Goal: Task Accomplishment & Management: Use online tool/utility

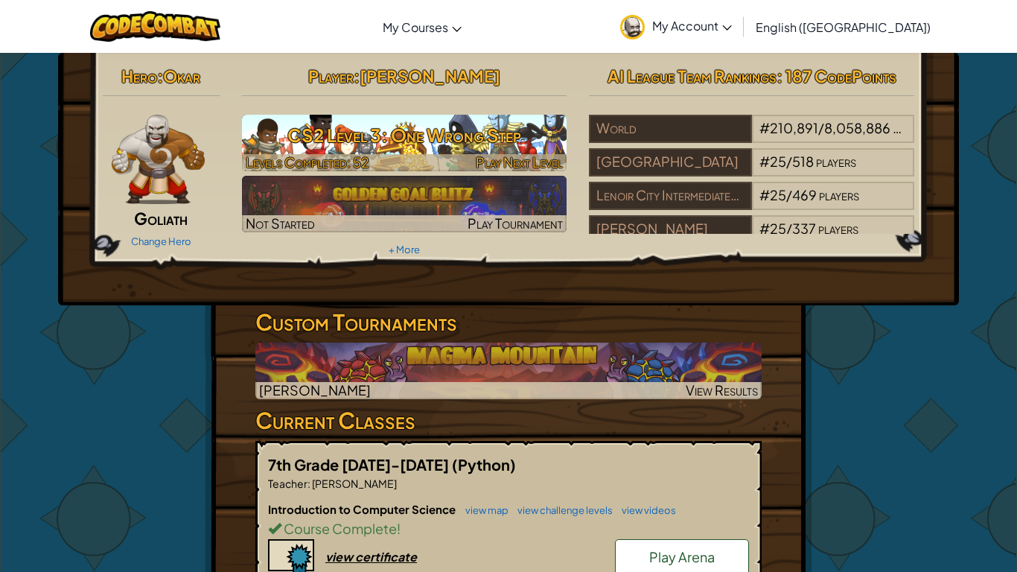
click at [392, 129] on h3 "CS2 Level 3: One Wrong Step" at bounding box center [404, 134] width 325 height 33
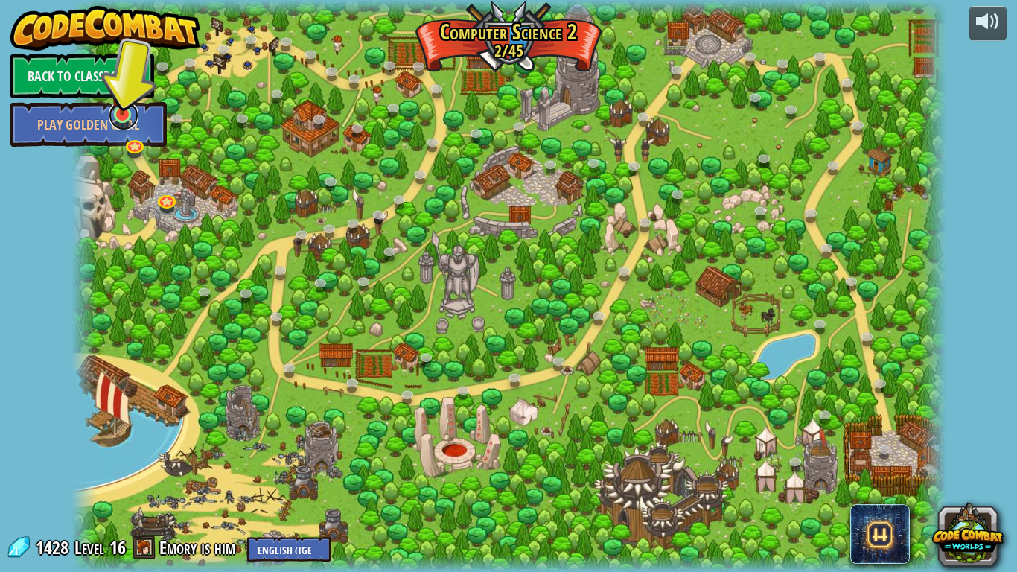
click at [110, 120] on link at bounding box center [124, 115] width 30 height 30
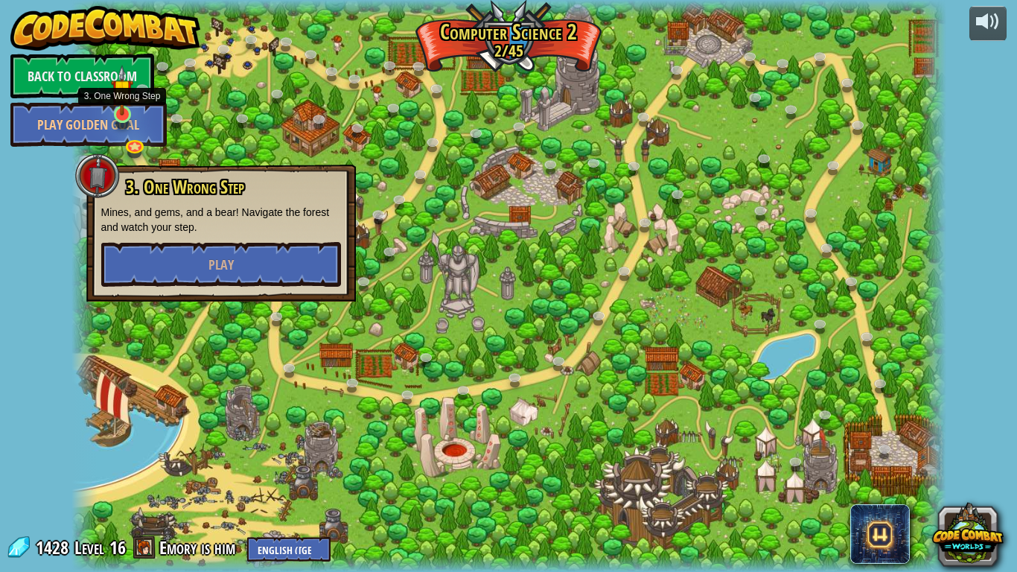
click at [121, 115] on img at bounding box center [122, 90] width 22 height 51
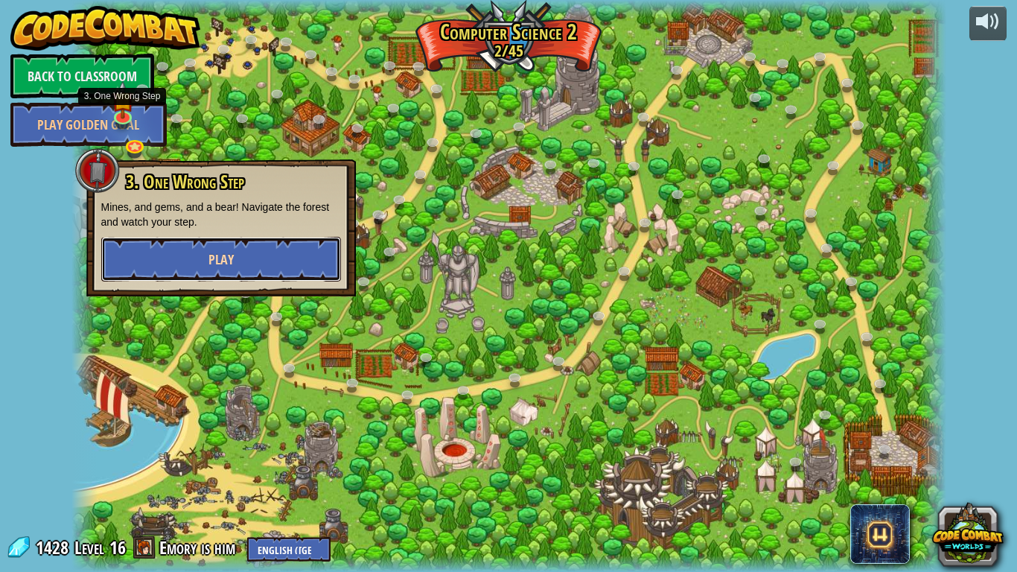
click at [147, 280] on button "Play" at bounding box center [221, 259] width 240 height 45
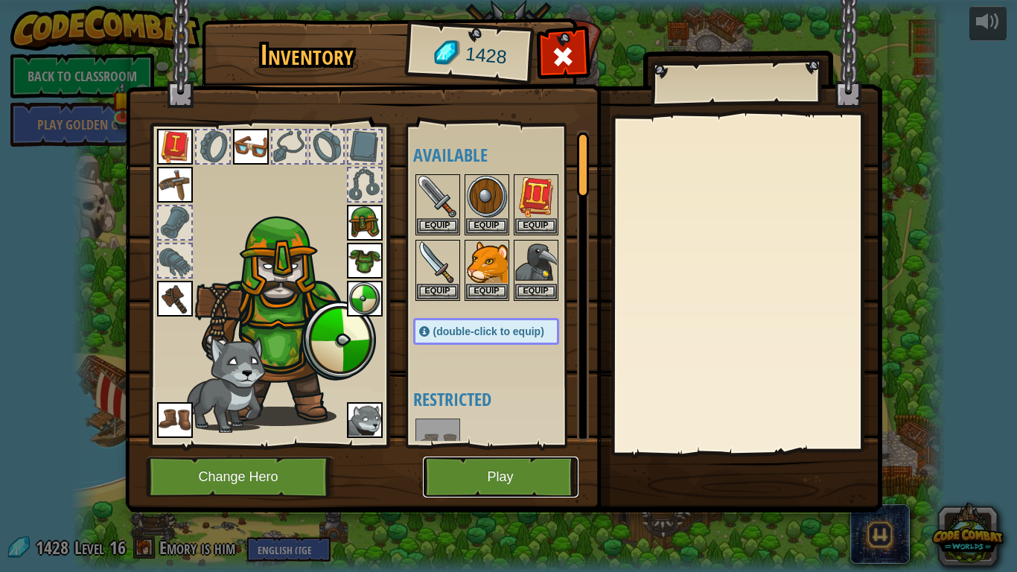
click at [472, 485] on button "Play" at bounding box center [501, 476] width 156 height 41
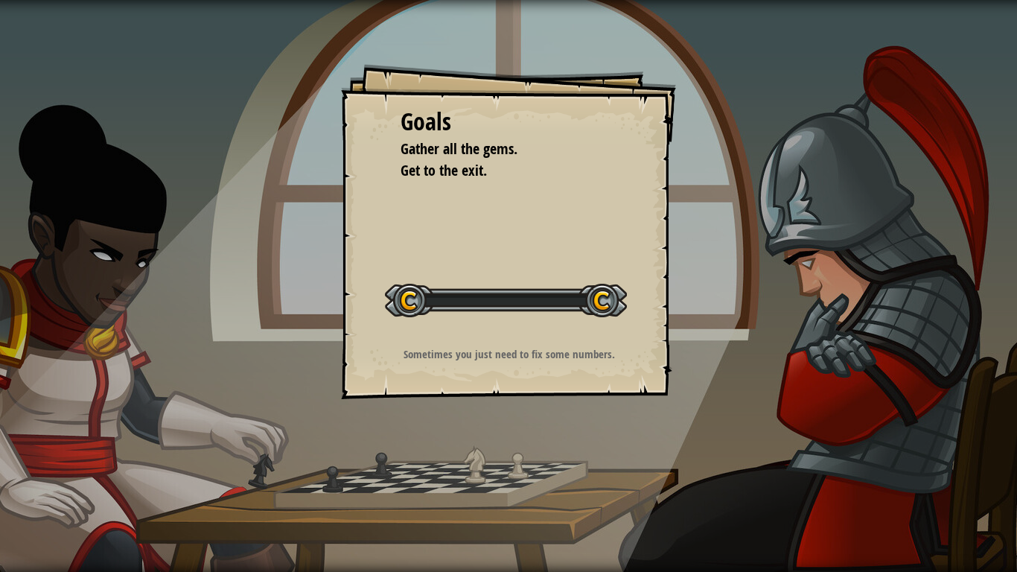
click at [455, 483] on div "Goals Gather all the gems. Get to the exit. Start Level Error loading from serv…" at bounding box center [508, 286] width 1017 height 572
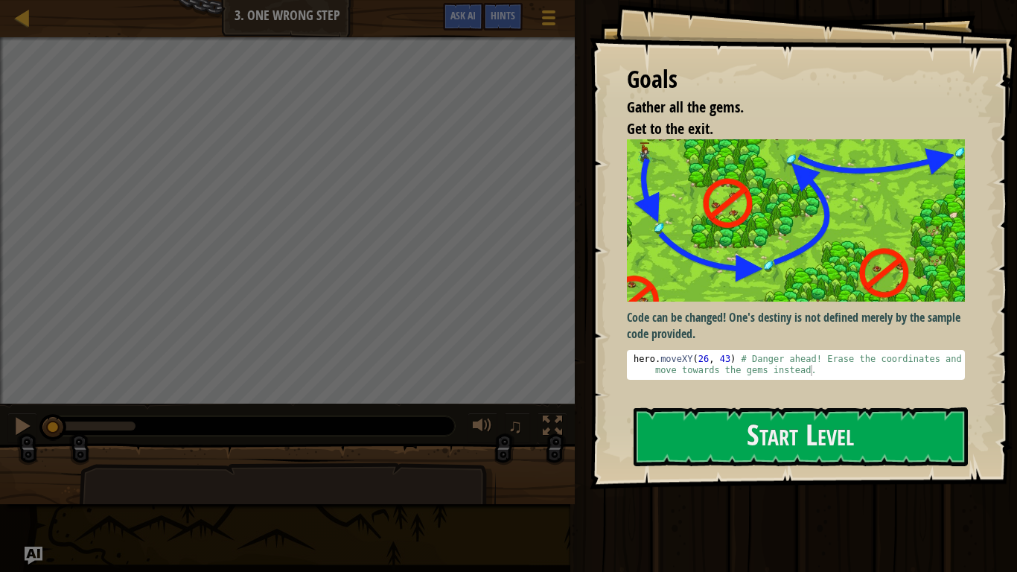
click at [836, 389] on div "Code can be changed! One's destiny is not defined merely by the sample code pro…" at bounding box center [796, 265] width 338 height 253
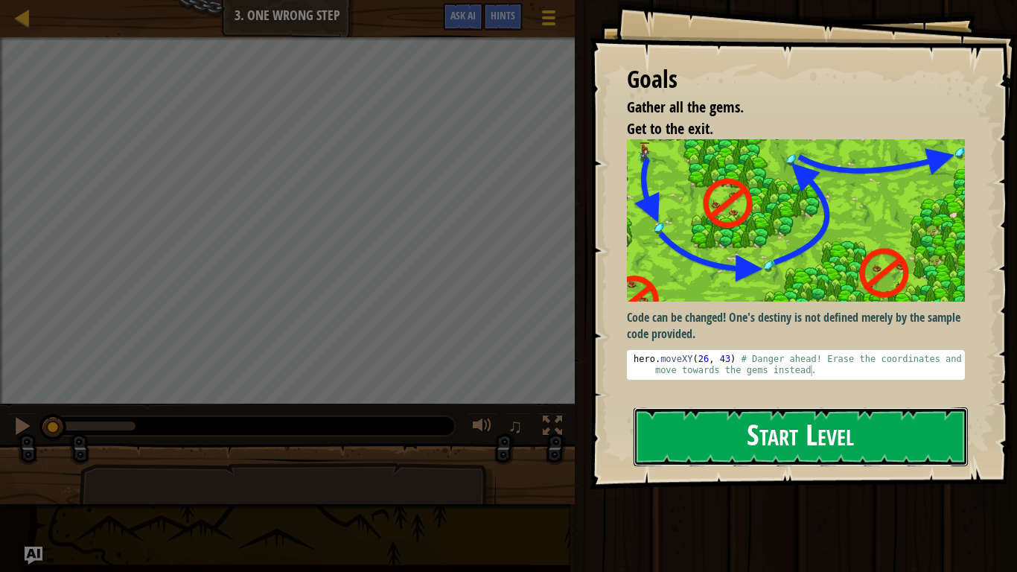
click at [830, 423] on button "Start Level" at bounding box center [800, 436] width 334 height 59
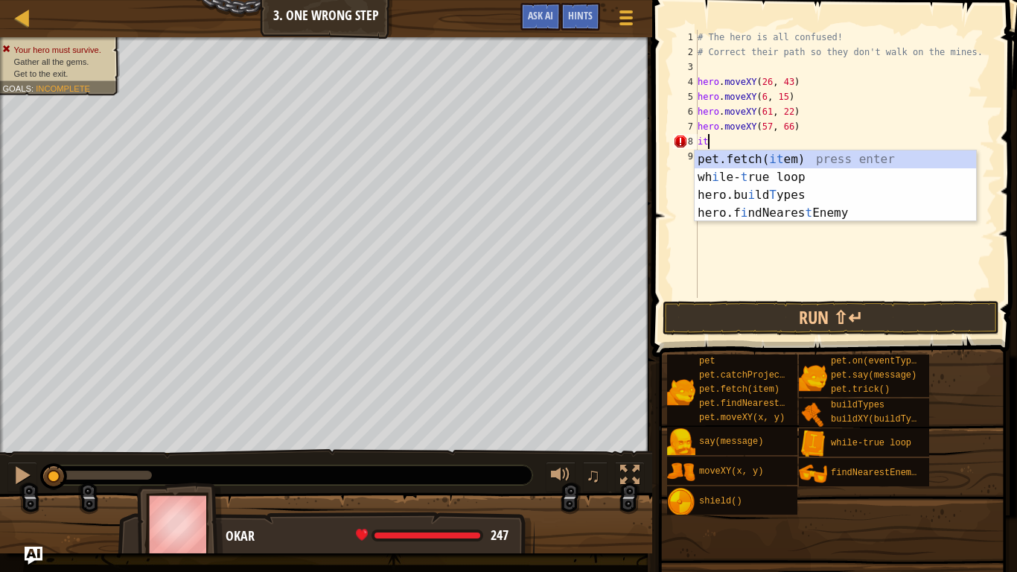
scroll to position [7, 1]
type textarea "i"
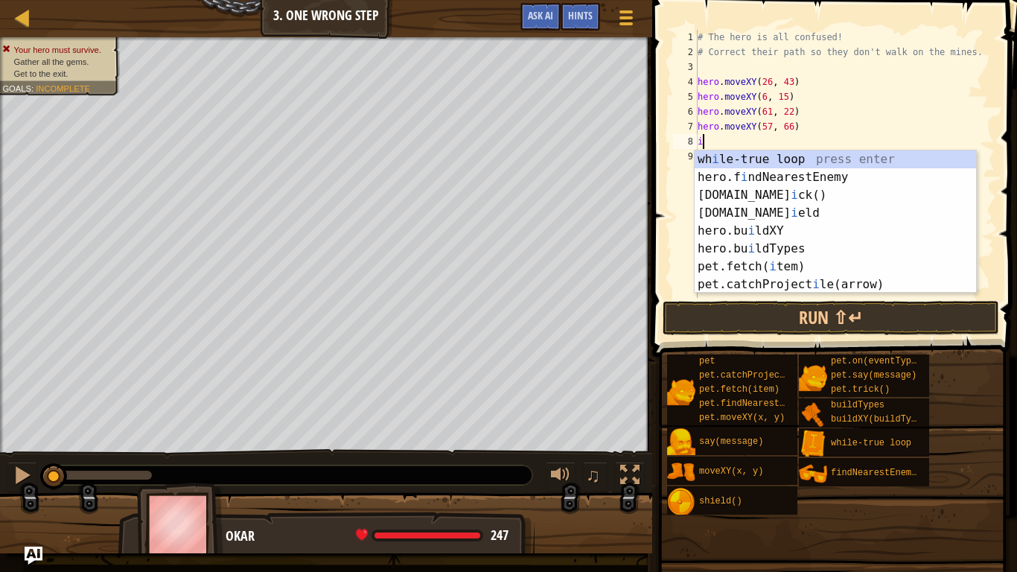
scroll to position [7, 0]
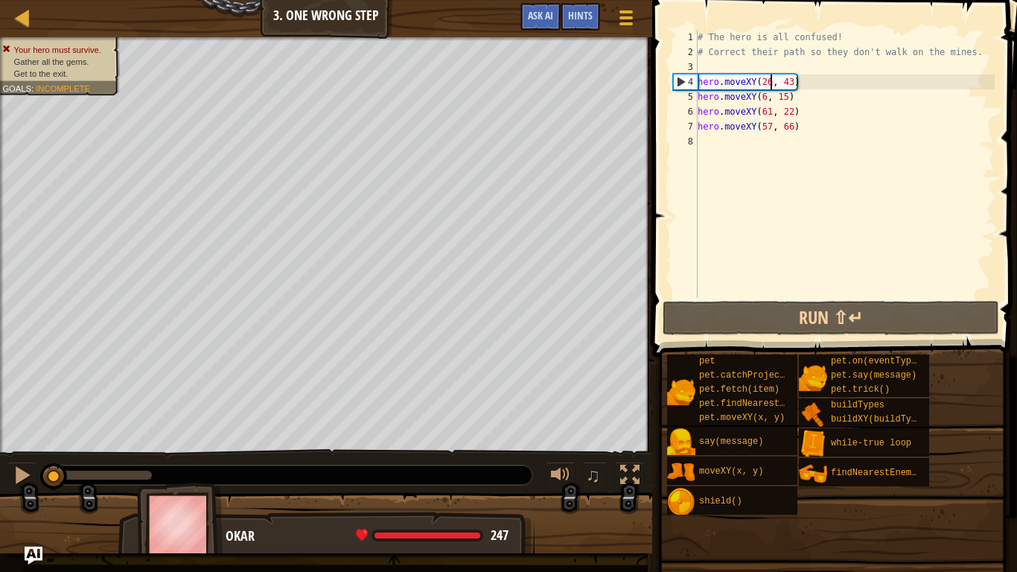
click at [768, 83] on div "# The hero is all confused! # Correct their path so they don't walk on the mine…" at bounding box center [845, 179] width 300 height 298
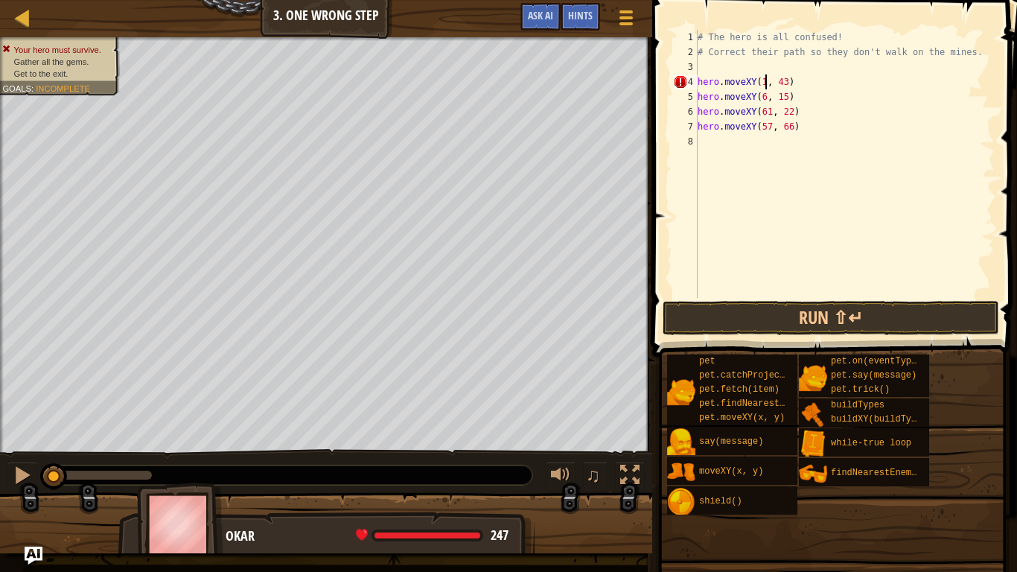
scroll to position [7, 11]
click at [791, 82] on div "# The hero is all confused! # Correct their path so they don't walk on the mine…" at bounding box center [845, 179] width 300 height 298
click at [764, 100] on div "# The hero is all confused! # Correct their path so they don't walk on the mine…" at bounding box center [845, 179] width 300 height 298
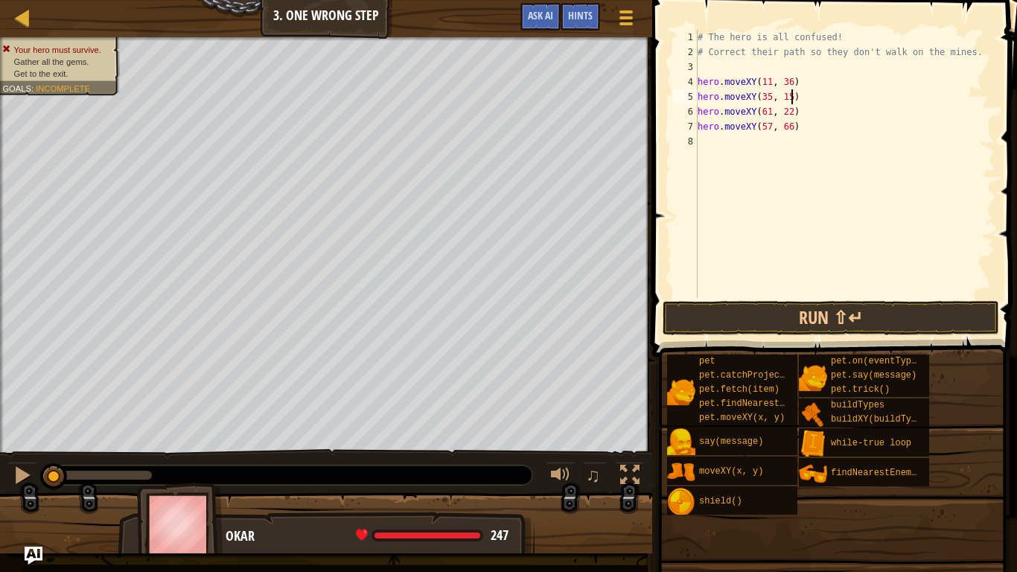
click at [789, 95] on div "# The hero is all confused! # Correct their path so they don't walk on the mine…" at bounding box center [845, 179] width 300 height 298
click at [767, 115] on div "# The hero is all confused! # Correct their path so they don't walk on the mine…" at bounding box center [845, 179] width 300 height 298
click at [767, 118] on div "# The hero is all confused! # Correct their path so they don't walk on the mine…" at bounding box center [845, 179] width 300 height 298
click at [770, 118] on div "# The hero is all confused! # Correct their path so they don't walk on the mine…" at bounding box center [845, 179] width 300 height 298
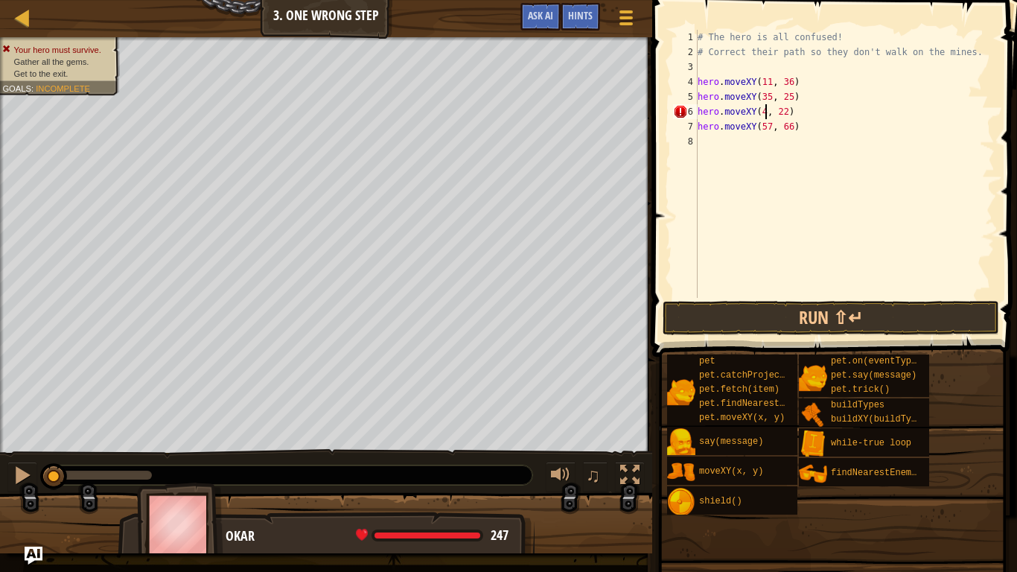
scroll to position [7, 11]
click at [790, 115] on div "# The hero is all confused! # Correct their path so they don't walk on the mine…" at bounding box center [845, 179] width 300 height 298
click at [774, 131] on div "# The hero is all confused! # Correct their path so they don't walk on the mine…" at bounding box center [845, 179] width 300 height 298
click at [772, 131] on div "# The hero is all confused! # Correct their path so they don't walk on the mine…" at bounding box center [845, 179] width 300 height 298
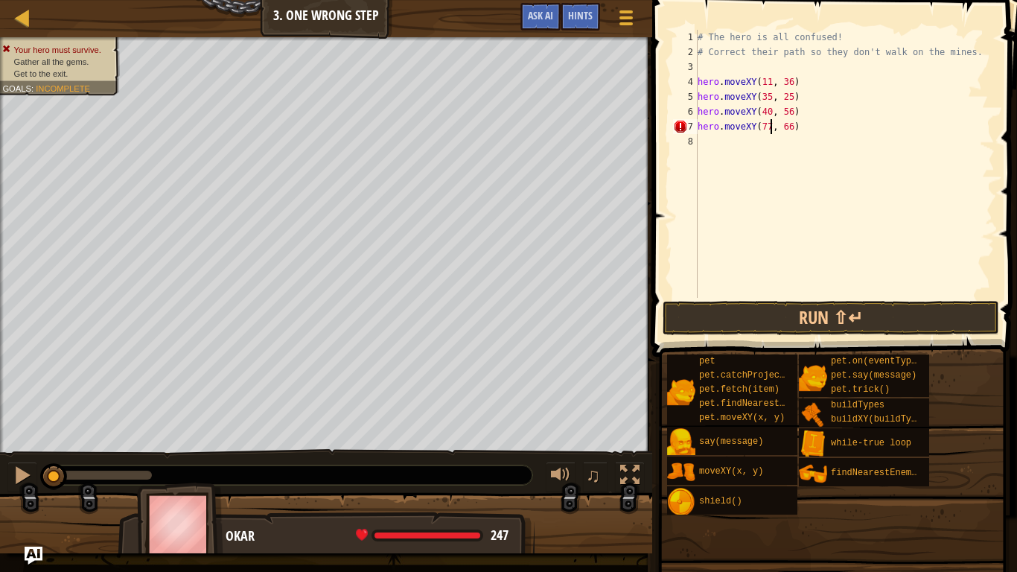
scroll to position [7, 11]
click at [792, 129] on div "# The hero is all confused! # Correct their path so they don't walk on the mine…" at bounding box center [845, 179] width 300 height 298
click at [707, 74] on div "# The hero is all confused! # Correct their path so they don't walk on the mine…" at bounding box center [845, 179] width 300 height 298
type textarea "hero.moveXY(11, 36)"
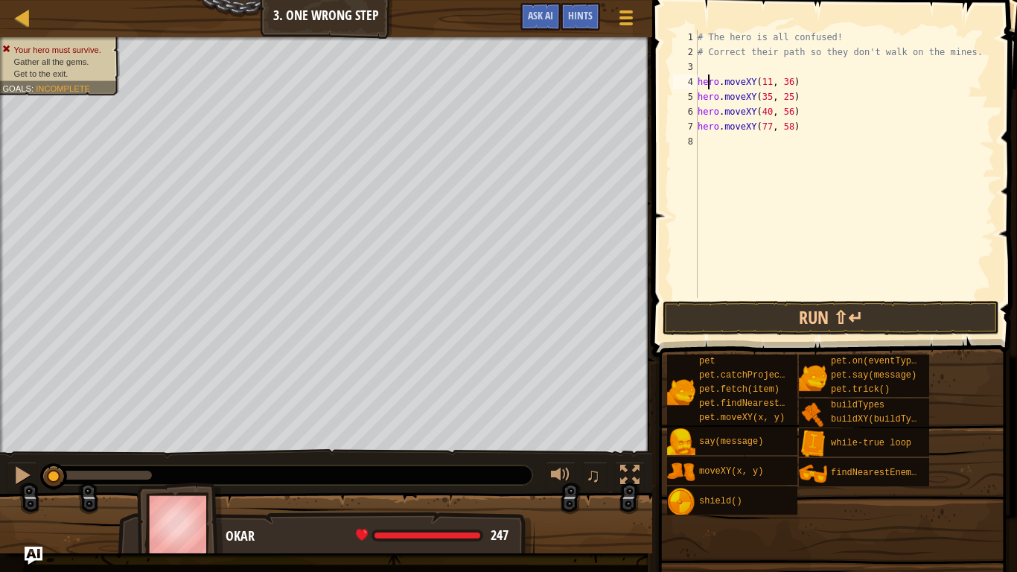
click at [703, 64] on div "# The hero is all confused! # Correct their path so they don't walk on the mine…" at bounding box center [845, 179] width 300 height 298
click at [766, 316] on button "Run ⇧↵" at bounding box center [831, 318] width 336 height 34
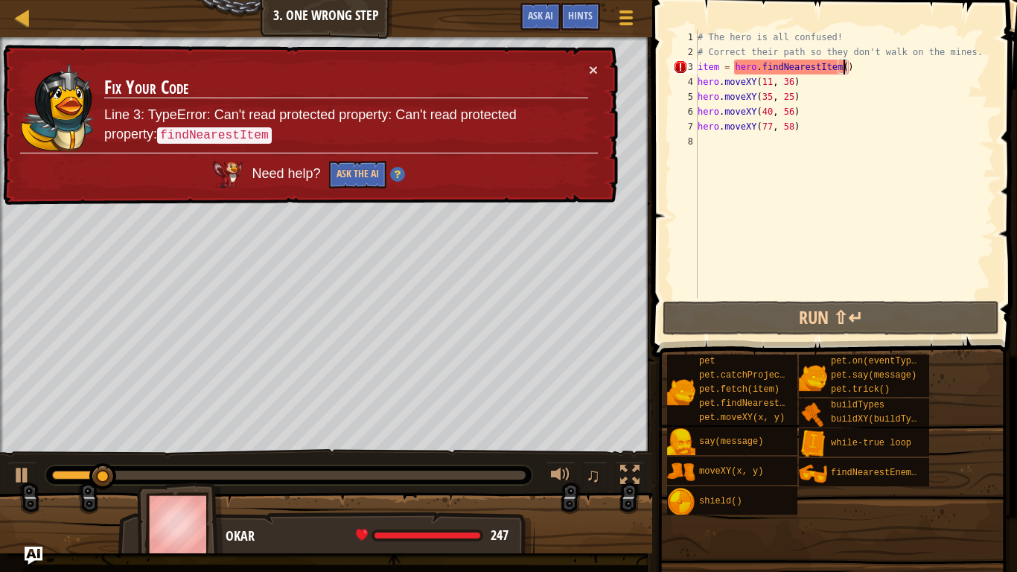
click at [843, 68] on div "# The hero is all confused! # Correct their path so they don't walk on the mine…" at bounding box center [845, 179] width 300 height 298
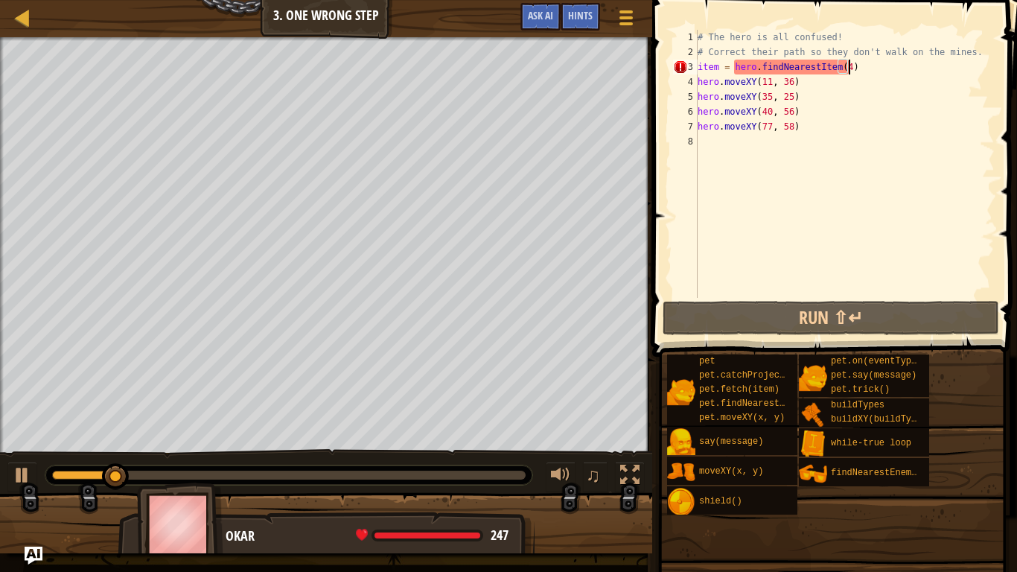
scroll to position [7, 22]
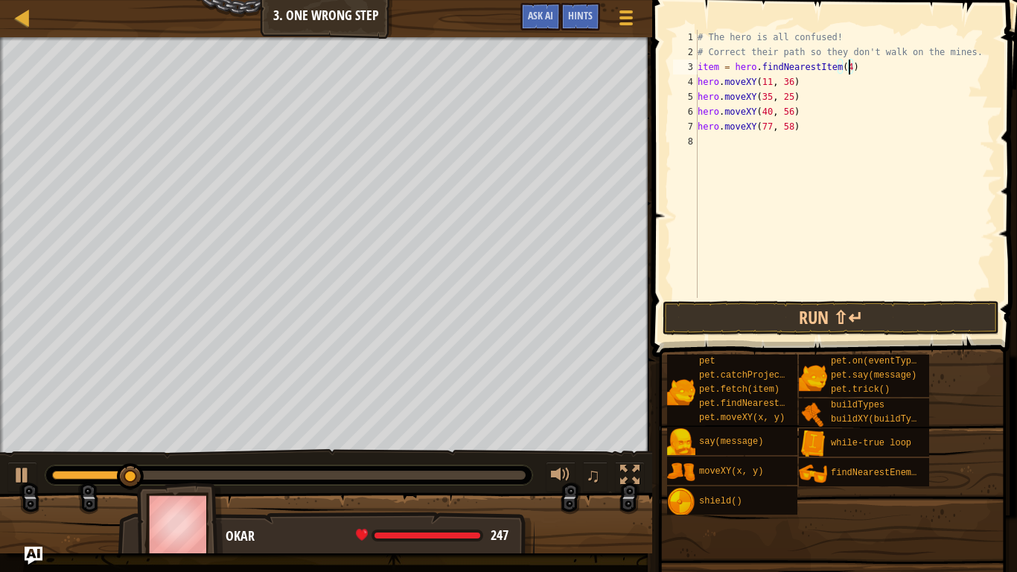
click at [774, 337] on span at bounding box center [836, 157] width 377 height 400
click at [774, 329] on button "Run ⇧↵" at bounding box center [831, 318] width 336 height 34
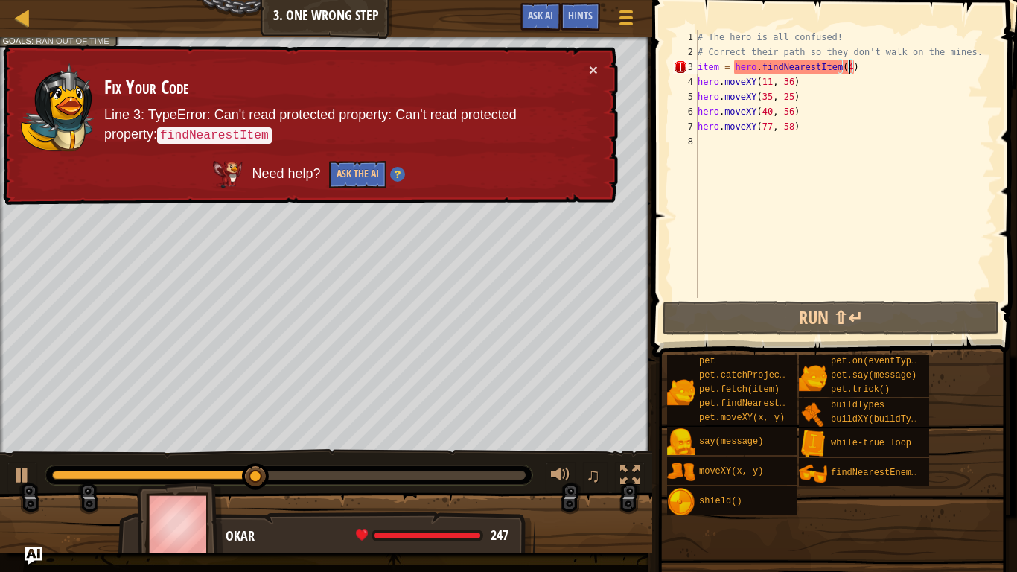
scroll to position [7, 21]
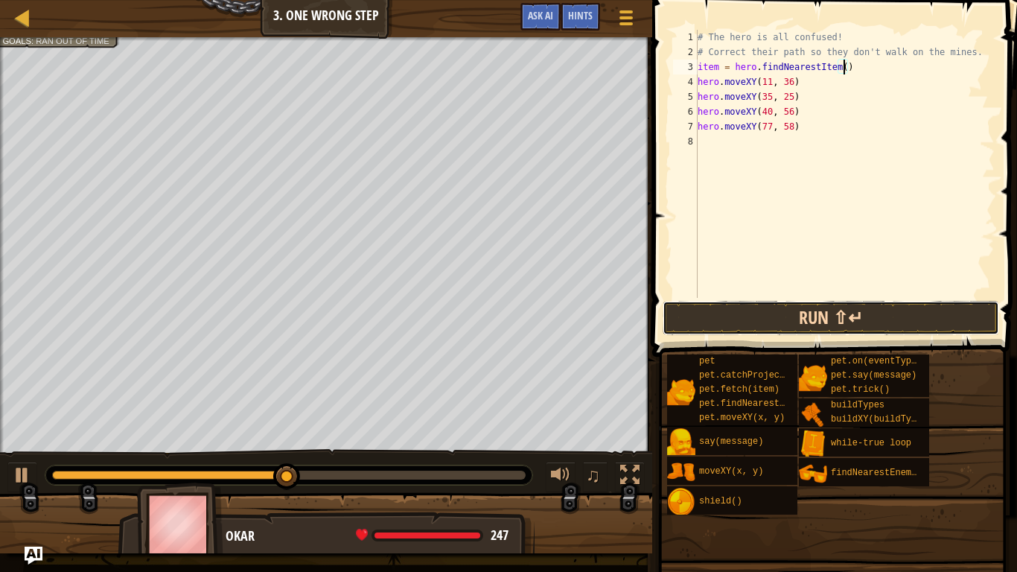
click at [872, 321] on button "Run ⇧↵" at bounding box center [831, 318] width 336 height 34
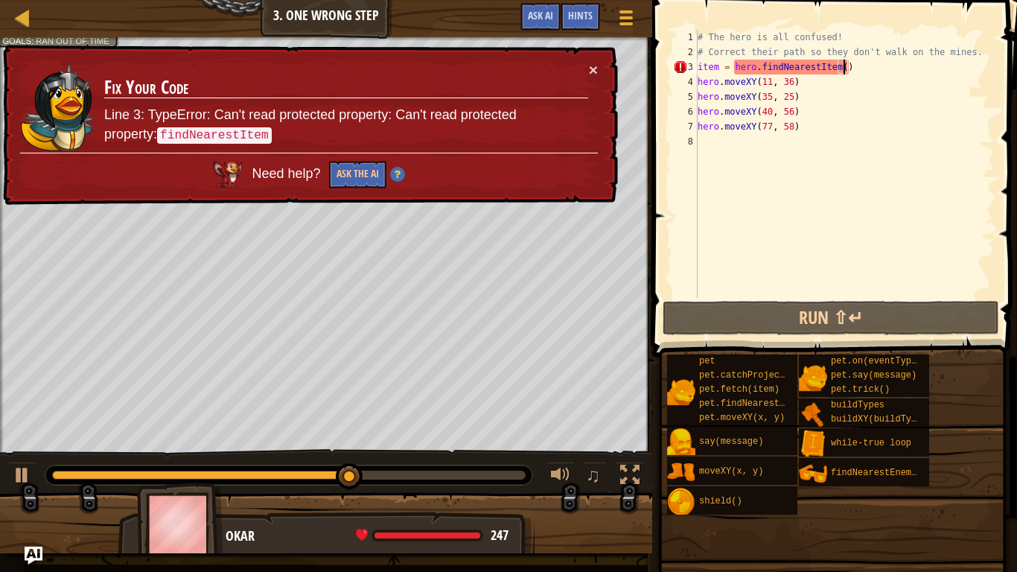
click at [890, 71] on div "# The hero is all confused! # Correct their path so they don't walk on the mine…" at bounding box center [845, 179] width 300 height 298
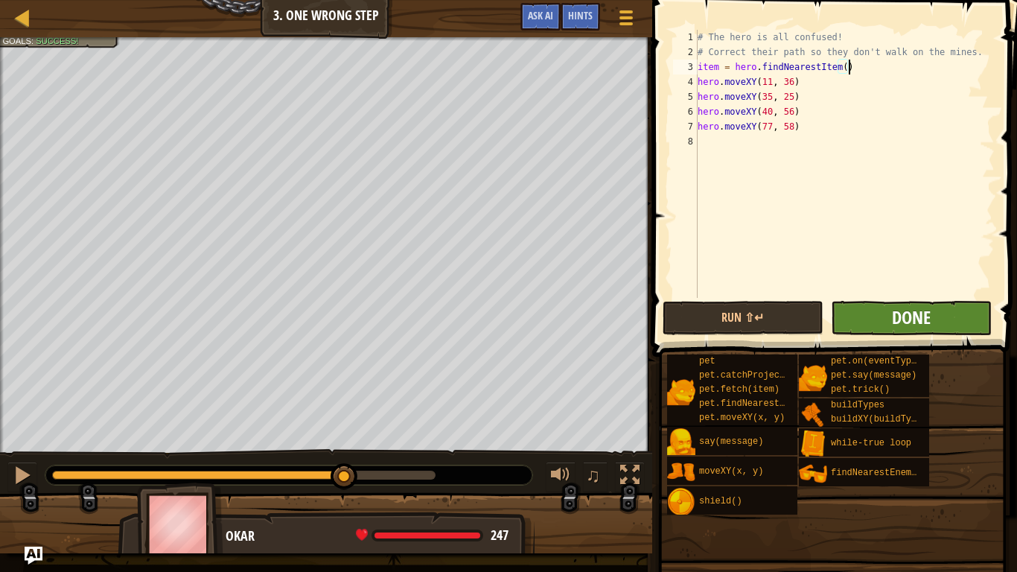
type textarea "item = hero.findNearestItem()"
click at [904, 307] on span "Done" at bounding box center [911, 317] width 39 height 24
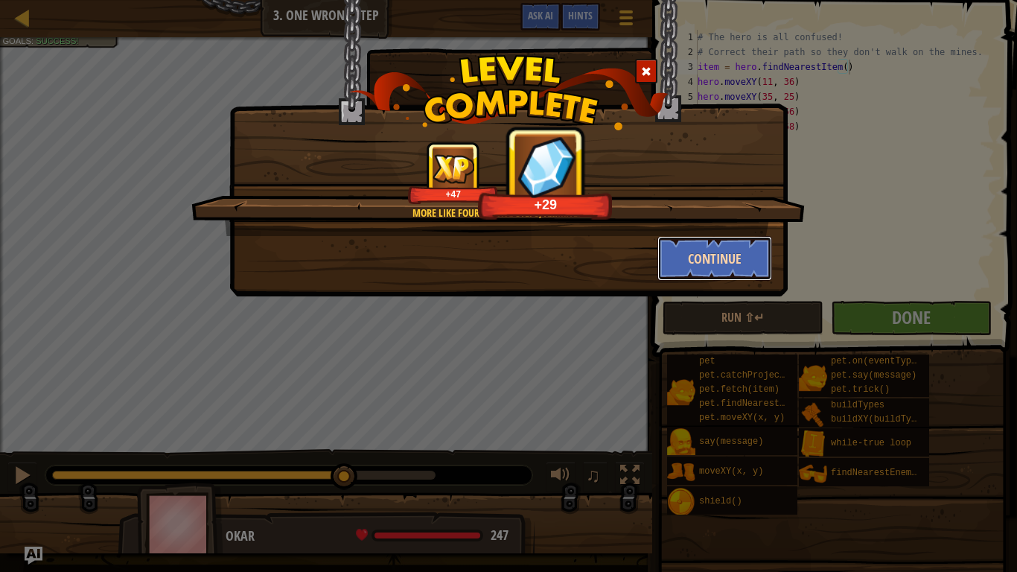
click at [700, 249] on button "Continue" at bounding box center [714, 258] width 115 height 45
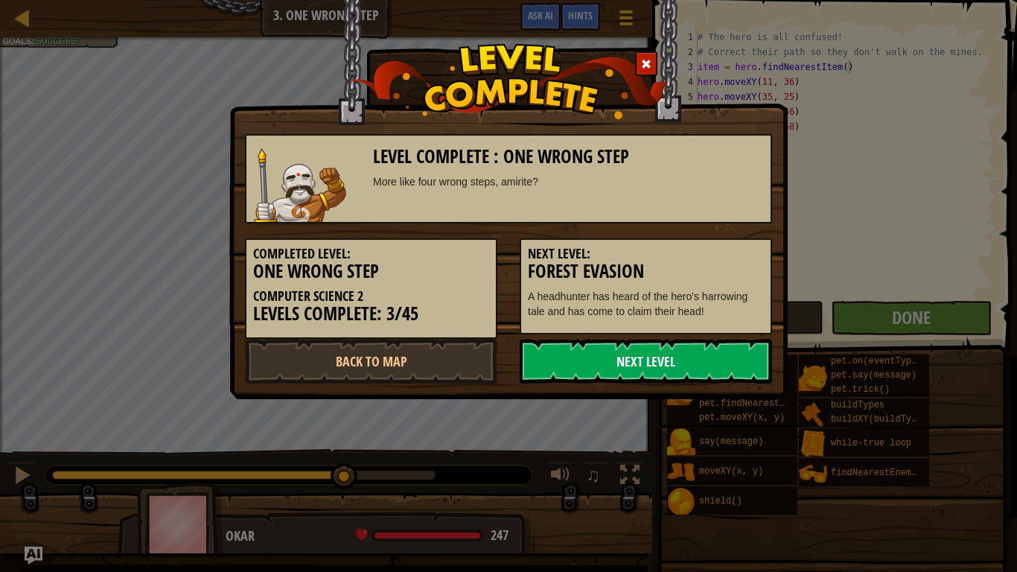
click at [737, 369] on link "Next Level" at bounding box center [646, 361] width 252 height 45
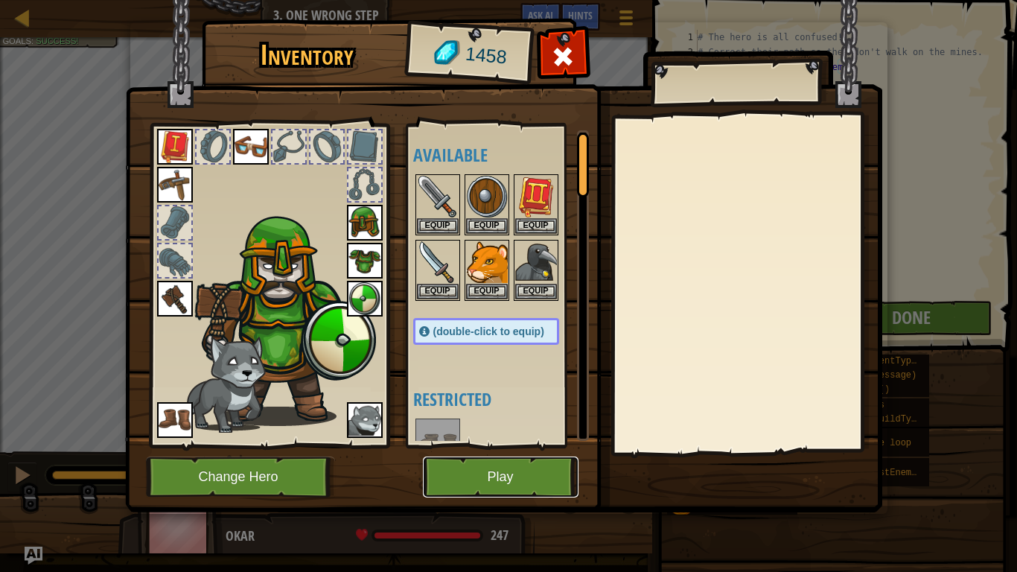
click at [509, 475] on button "Play" at bounding box center [501, 476] width 156 height 41
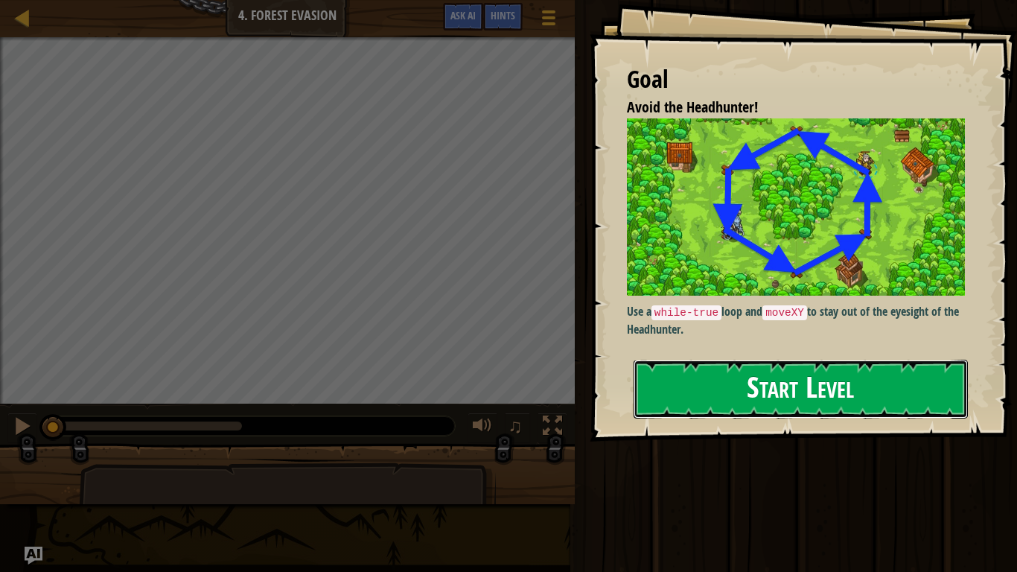
click at [738, 383] on button "Start Level" at bounding box center [800, 389] width 334 height 59
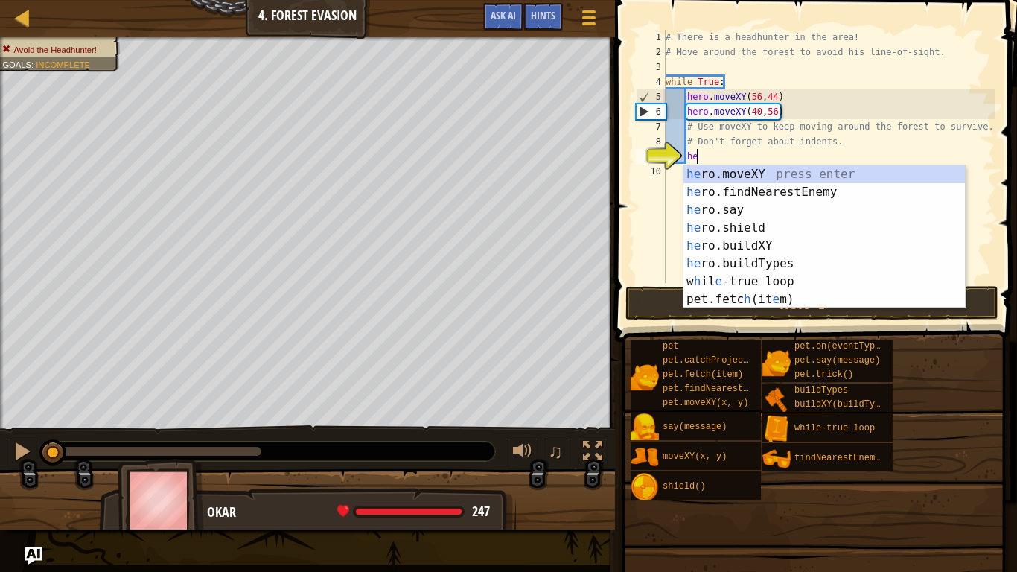
scroll to position [7, 4]
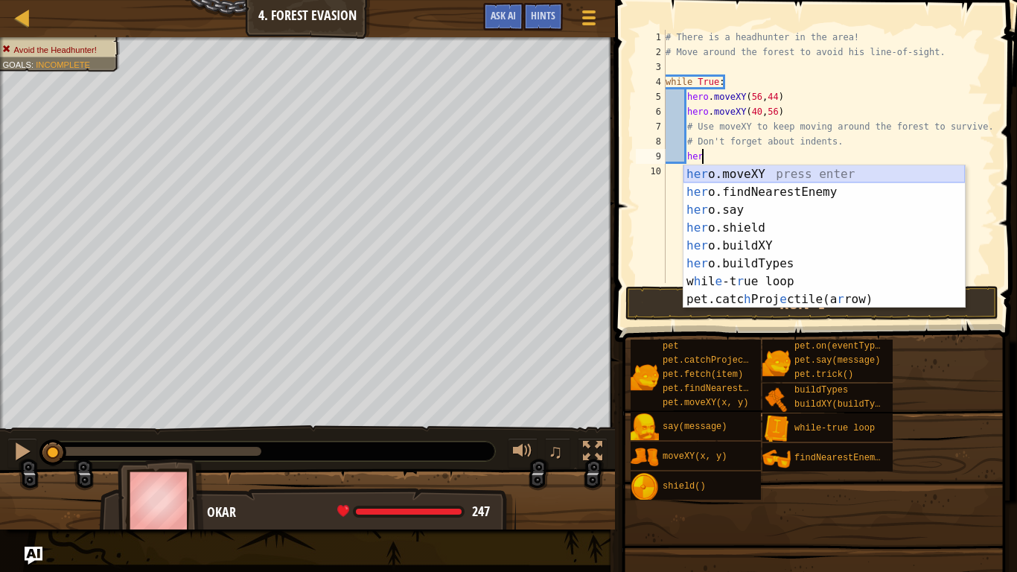
click at [782, 174] on div "her o.moveXY press enter her o.findNearestEnemy press enter her o.say press ent…" at bounding box center [823, 254] width 281 height 179
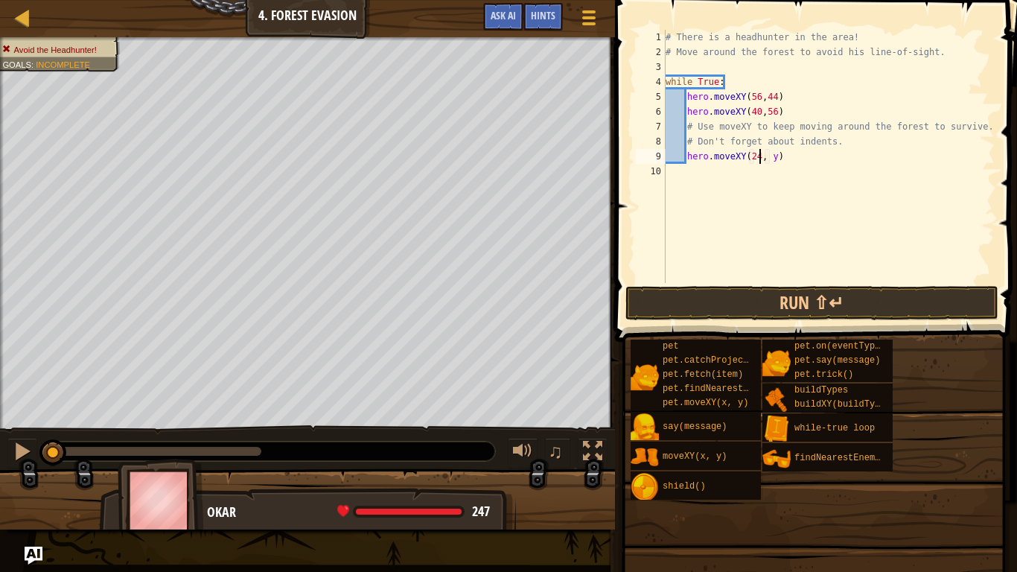
scroll to position [7, 13]
click at [776, 157] on div "# There is a headhunter in the area! # Move around the forest to avoid his line…" at bounding box center [829, 171] width 332 height 283
type textarea "hero.moveXY(24, 44)"
click at [791, 164] on div "# There is a headhunter in the area! # Move around the forest to avoid his line…" at bounding box center [829, 171] width 332 height 283
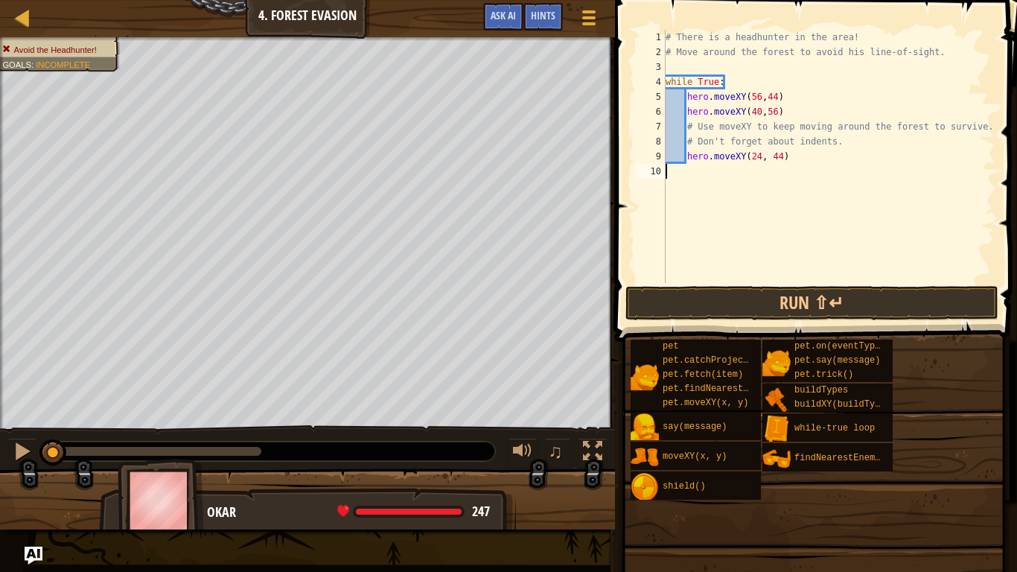
scroll to position [7, 0]
type textarea "hero.moveXY(24, 44)"
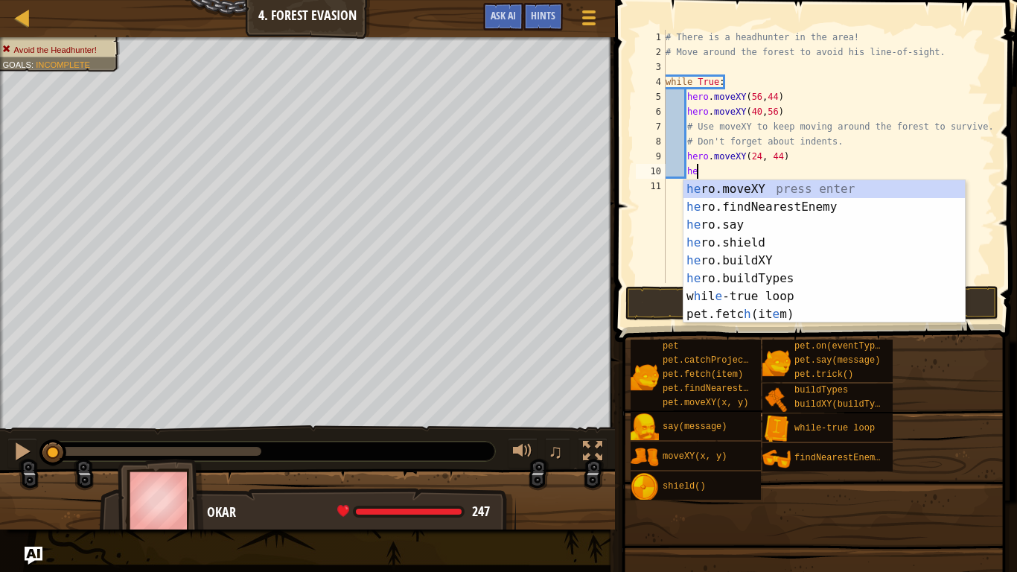
scroll to position [7, 4]
click at [823, 191] on div "her o.moveXY press enter her o.findNearestEnemy press enter her o.say press ent…" at bounding box center [823, 269] width 281 height 179
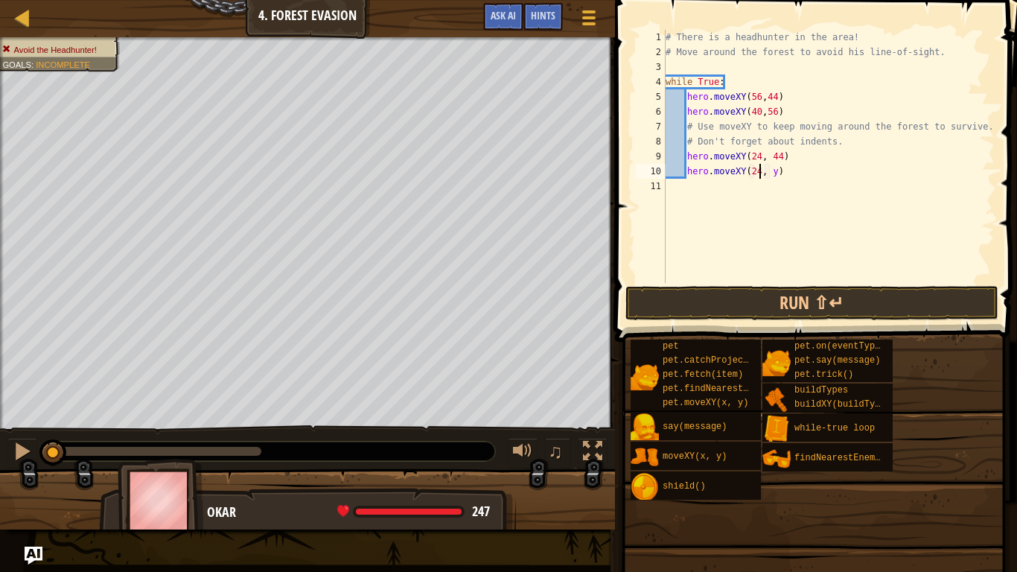
scroll to position [7, 13]
click at [774, 173] on div "# There is a headhunter in the area! # Move around the forest to avoid his line…" at bounding box center [829, 171] width 332 height 283
type textarea "hero.moveXY(24, 24)"
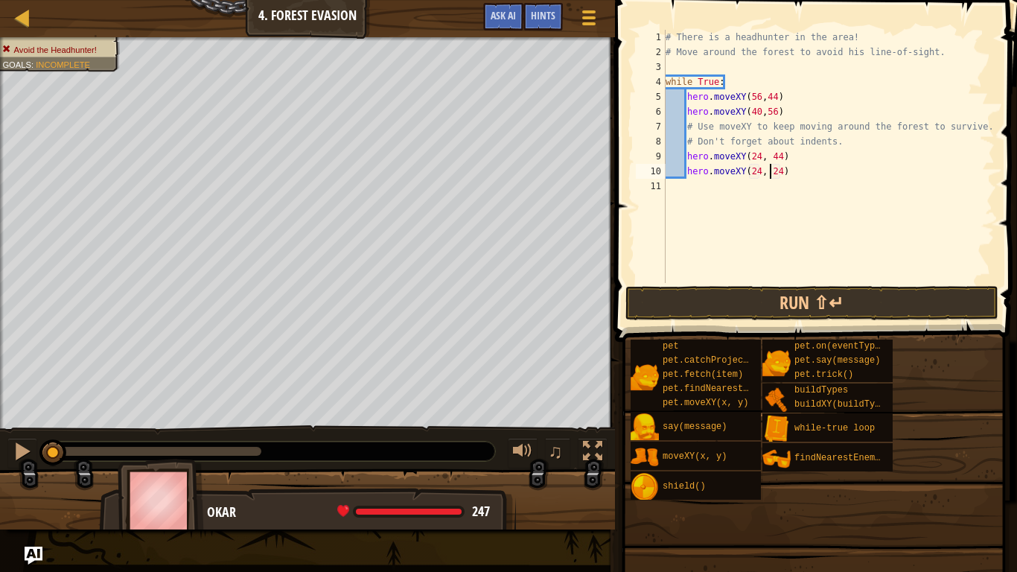
scroll to position [7, 16]
click at [792, 172] on div "# There is a headhunter in the area! # Move around the forest to avoid his line…" at bounding box center [829, 171] width 332 height 283
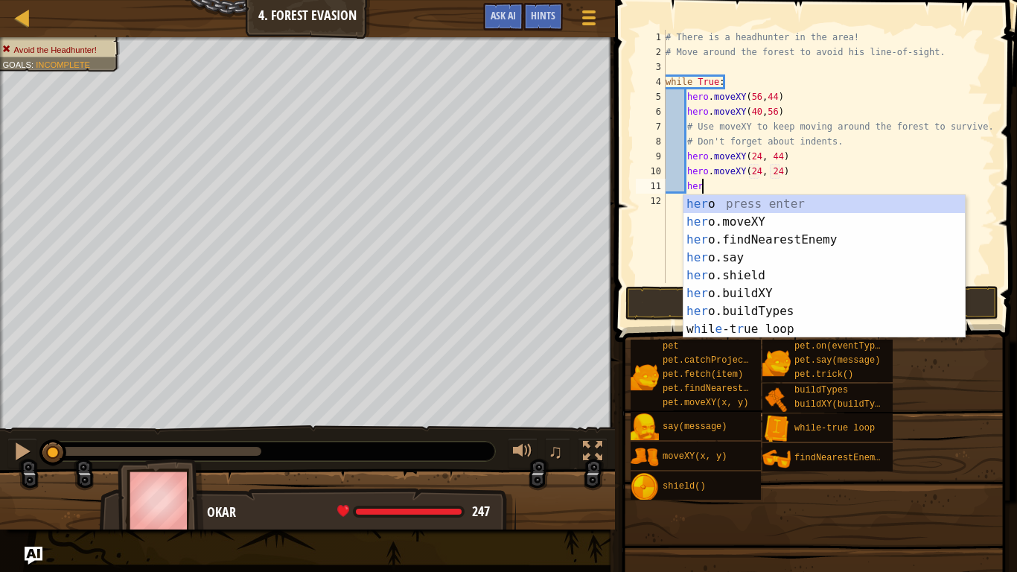
scroll to position [7, 4]
click at [791, 226] on div "her o press enter her o.moveXY press enter her o.findNearestEnemy press enter h…" at bounding box center [823, 284] width 281 height 179
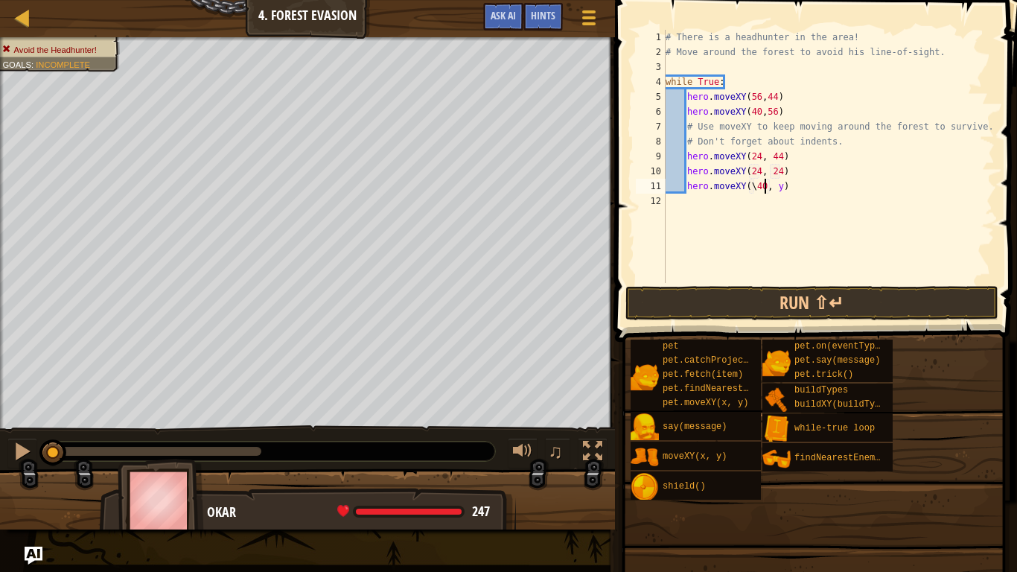
scroll to position [7, 14]
click at [756, 187] on div "# There is a headhunter in the area! # Move around the forest to avoid his line…" at bounding box center [829, 171] width 332 height 283
click at [776, 190] on div "# There is a headhunter in the area! # Move around the forest to avoid his line…" at bounding box center [829, 171] width 332 height 283
type textarea "hero.moveXY(40, 12)"
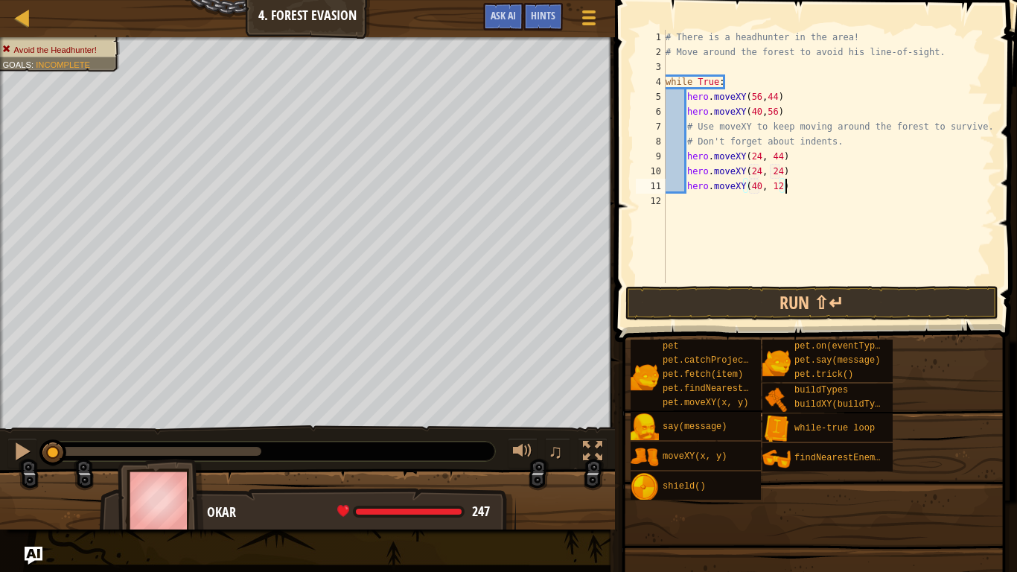
click at [808, 191] on div "# There is a headhunter in the area! # Move around the forest to avoid his line…" at bounding box center [829, 171] width 332 height 283
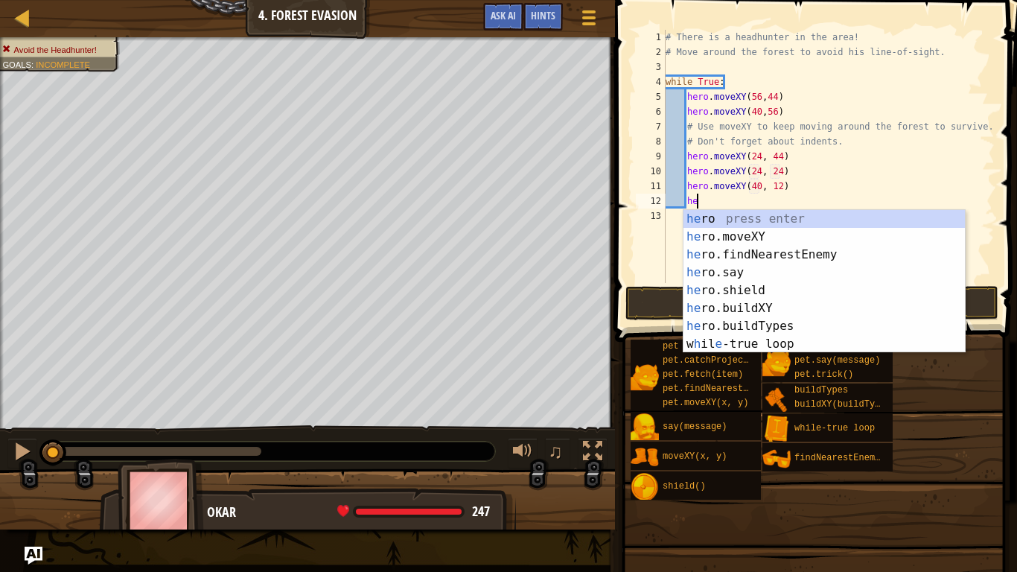
scroll to position [7, 4]
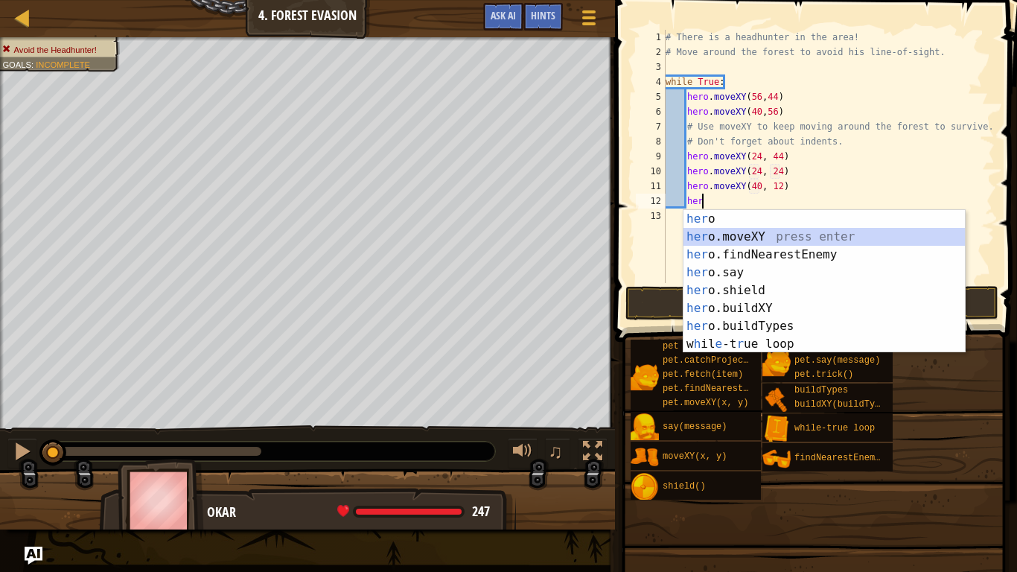
click at [817, 237] on div "her o press enter her o.moveXY press enter her o.findNearestEnemy press enter h…" at bounding box center [823, 299] width 281 height 179
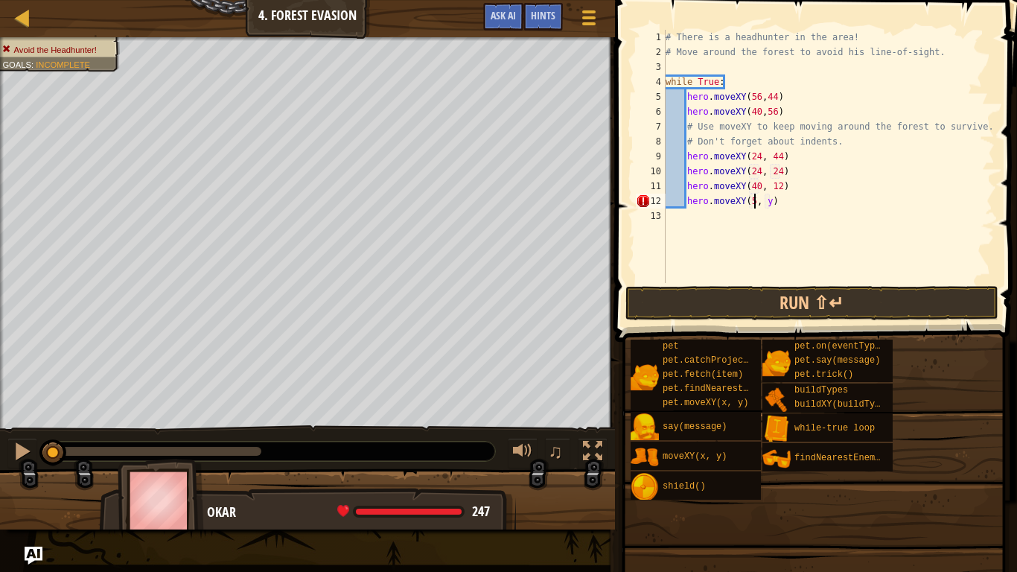
scroll to position [7, 13]
click at [777, 200] on div "# There is a headhunter in the area! # Move around the forest to avoid his line…" at bounding box center [829, 171] width 332 height 283
type textarea "hero.moveXY(56, 24)"
click at [793, 203] on div "# There is a headhunter in the area! # Move around the forest to avoid his line…" at bounding box center [829, 171] width 332 height 283
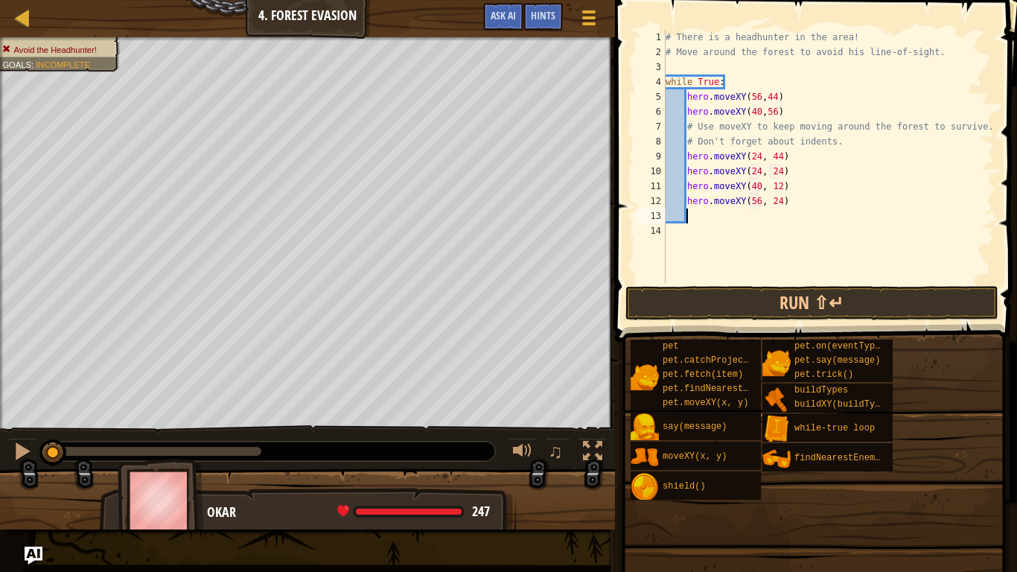
scroll to position [7, 3]
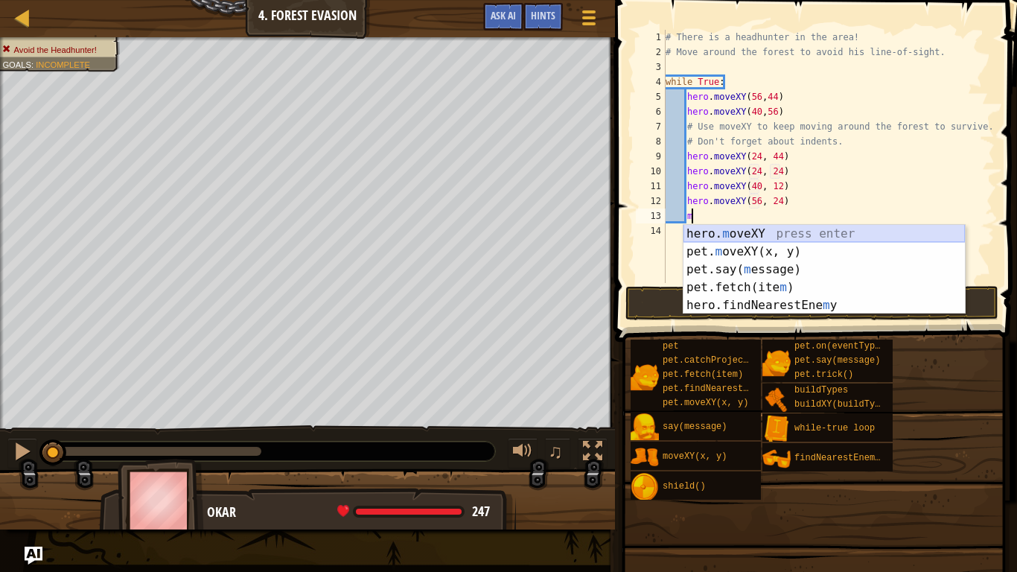
click at [808, 232] on div "hero. m oveXY press enter pet. m oveXY(x, y) press enter pet.say( m essage) pre…" at bounding box center [823, 287] width 281 height 125
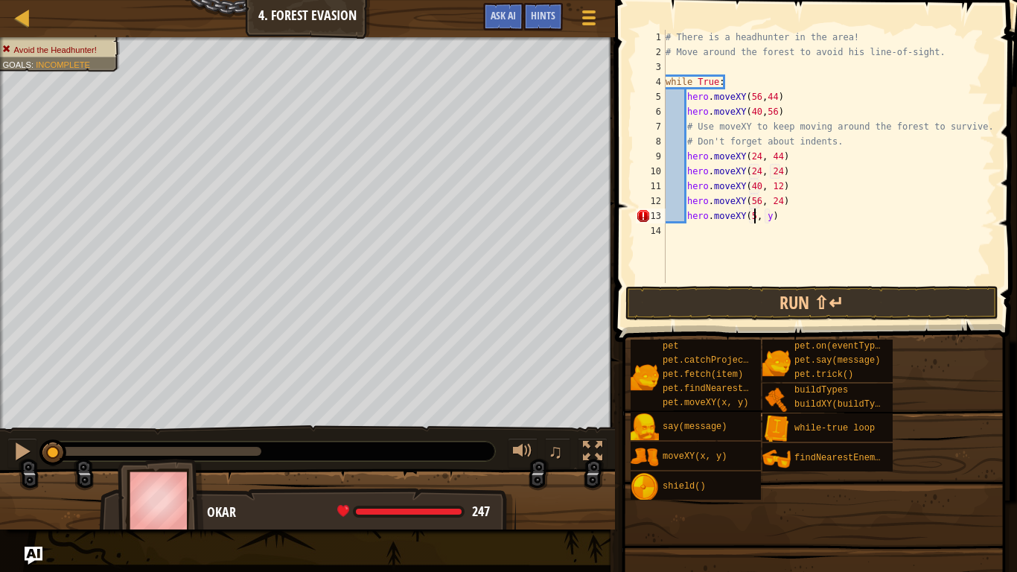
scroll to position [7, 13]
click at [774, 219] on div "# There is a headhunter in the area! # Move around the forest to avoid his line…" at bounding box center [829, 171] width 332 height 283
type textarea "hero.moveXY(56, 44)"
click at [792, 294] on button "Run ⇧↵" at bounding box center [811, 303] width 373 height 34
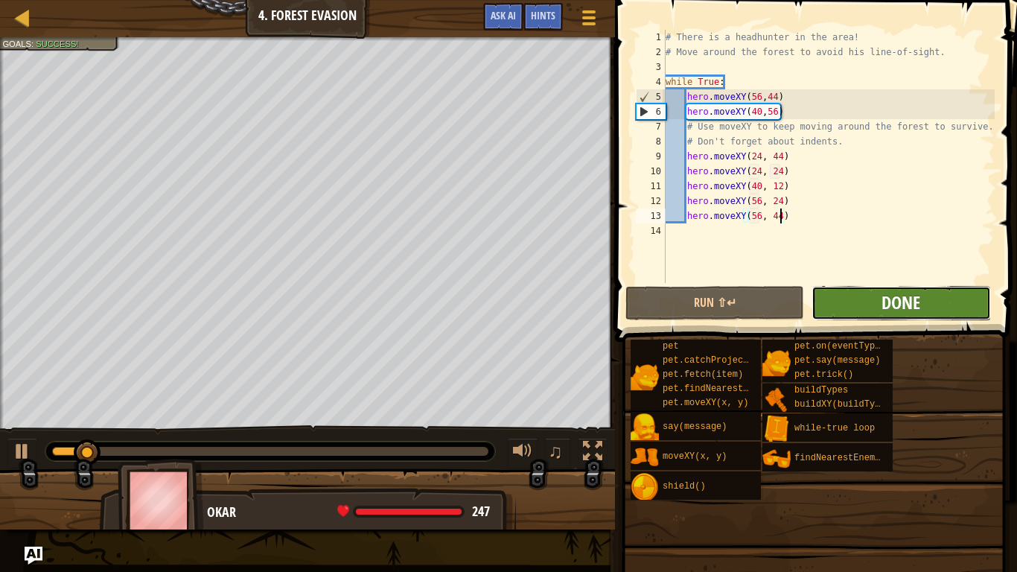
click at [884, 301] on span "Done" at bounding box center [900, 302] width 39 height 24
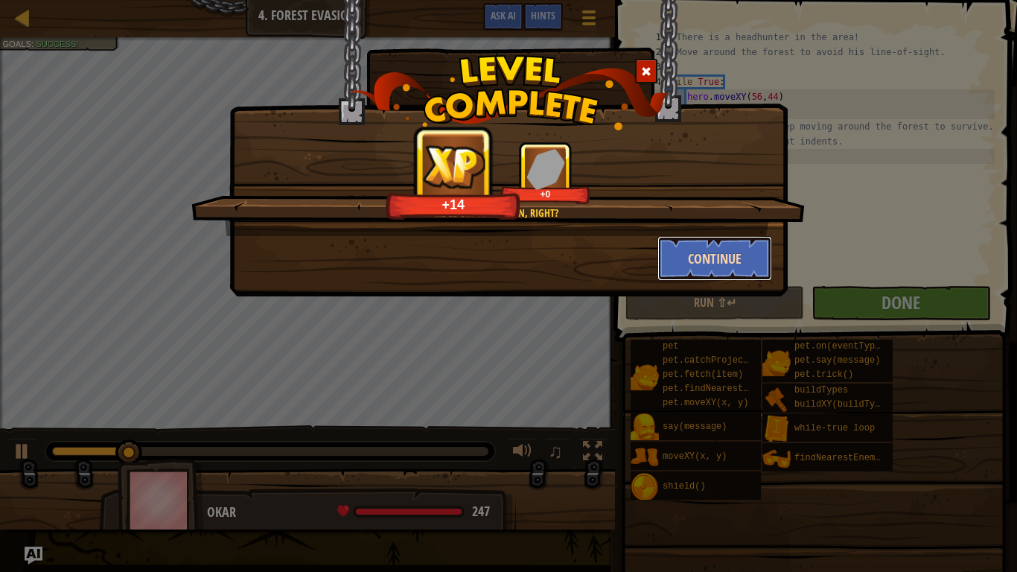
click at [703, 267] on button "Continue" at bounding box center [714, 258] width 115 height 45
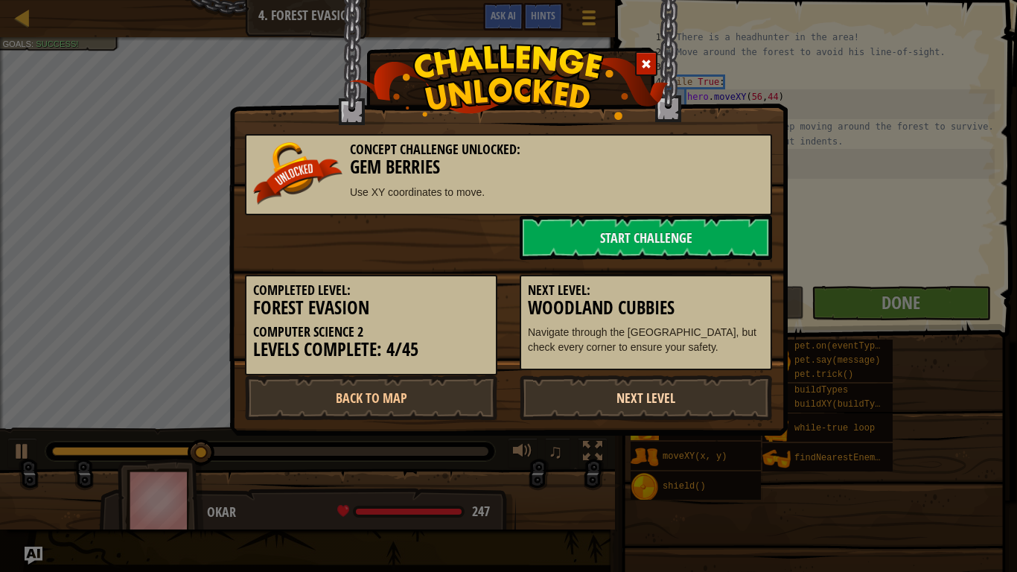
click at [697, 401] on link "Next Level" at bounding box center [646, 397] width 252 height 45
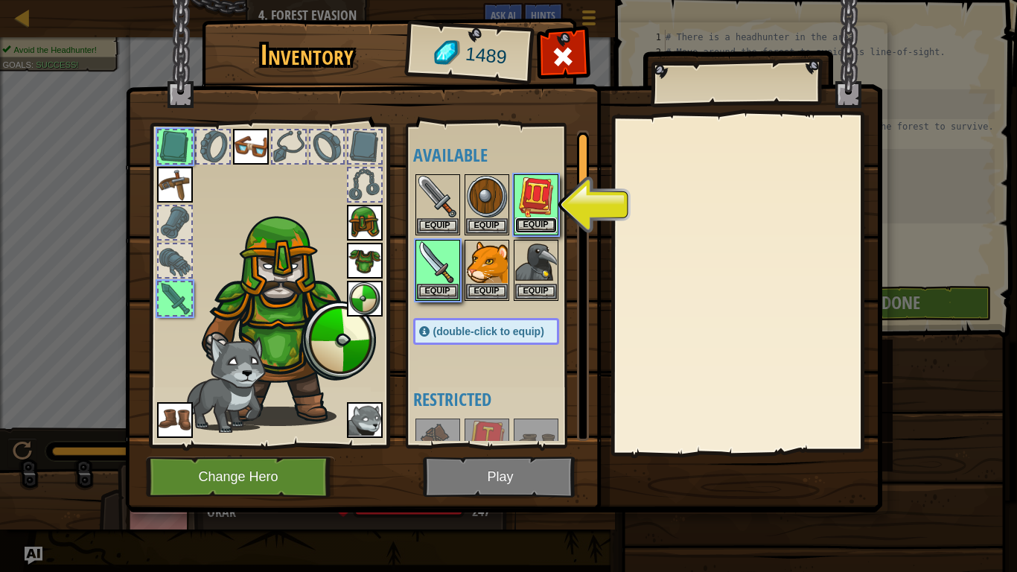
click at [528, 224] on button "Equip" at bounding box center [536, 225] width 42 height 16
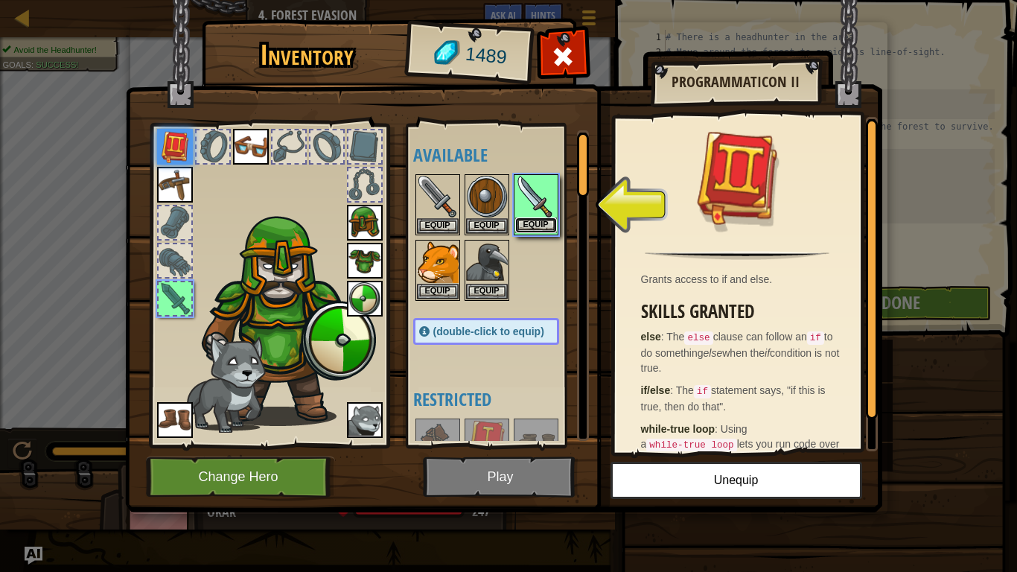
click at [531, 226] on button "Equip" at bounding box center [536, 225] width 42 height 16
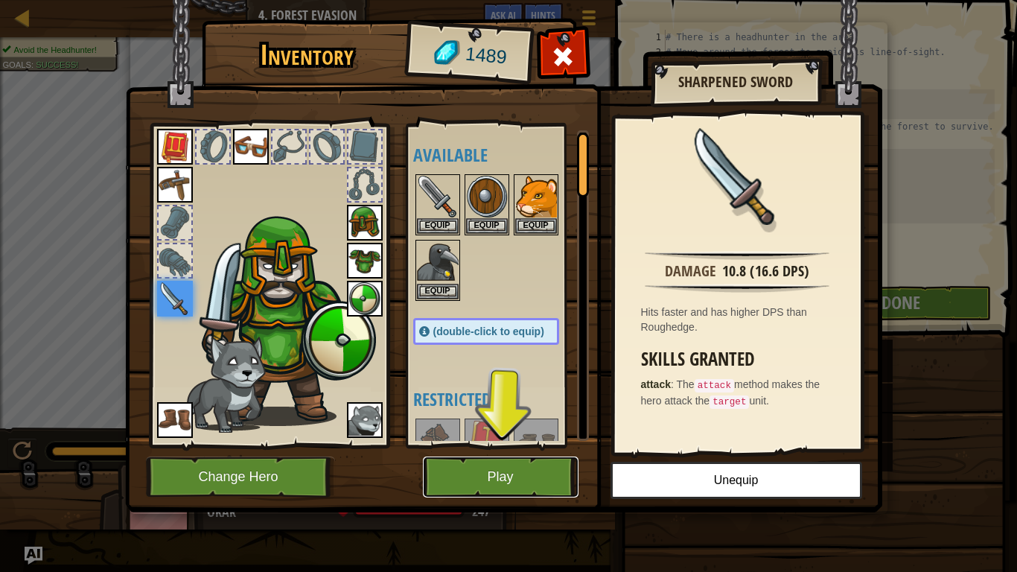
click at [508, 485] on button "Play" at bounding box center [501, 476] width 156 height 41
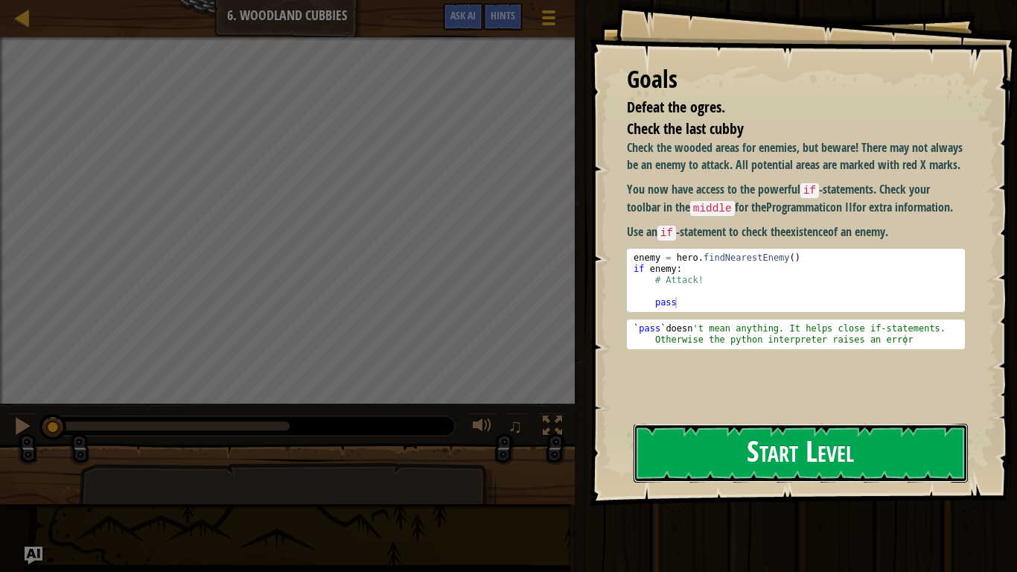
click at [705, 448] on button "Start Level" at bounding box center [800, 453] width 334 height 59
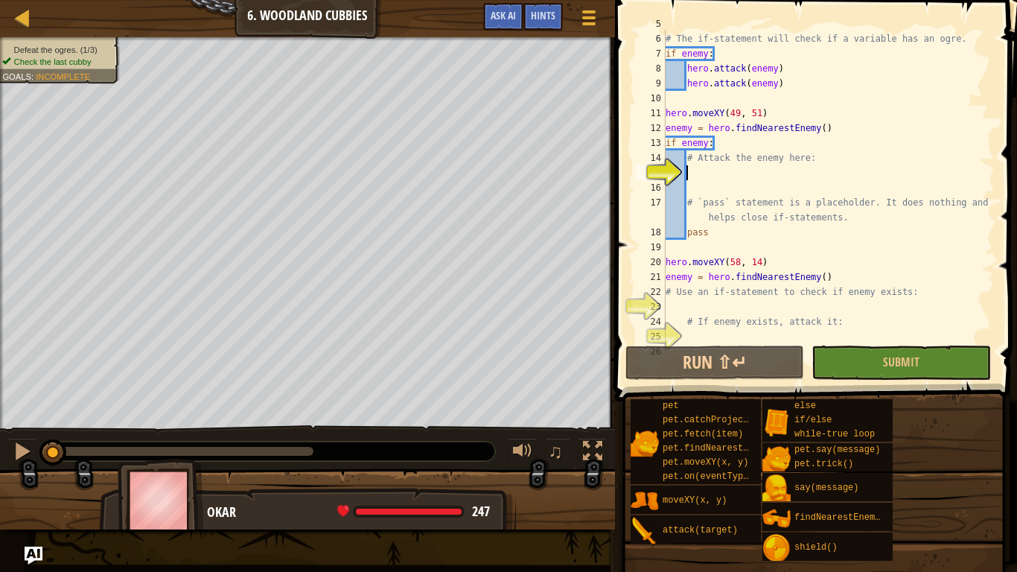
click at [943, 329] on div "enemy = hero . findNearestEnemy ( ) # The if-statement will check if a variable…" at bounding box center [829, 187] width 332 height 342
click at [933, 368] on button "Submit" at bounding box center [900, 362] width 179 height 34
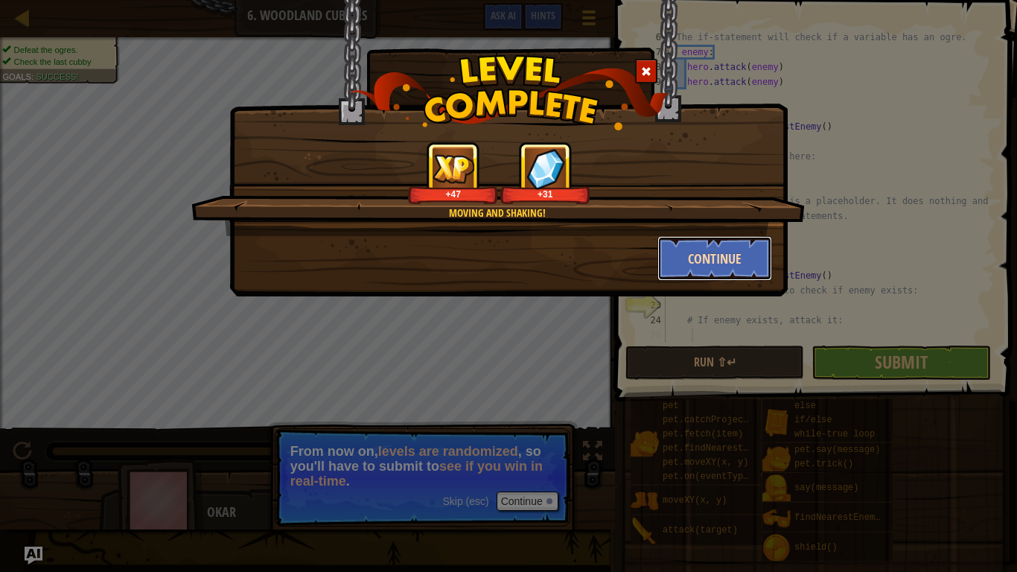
click at [737, 258] on button "Continue" at bounding box center [714, 258] width 115 height 45
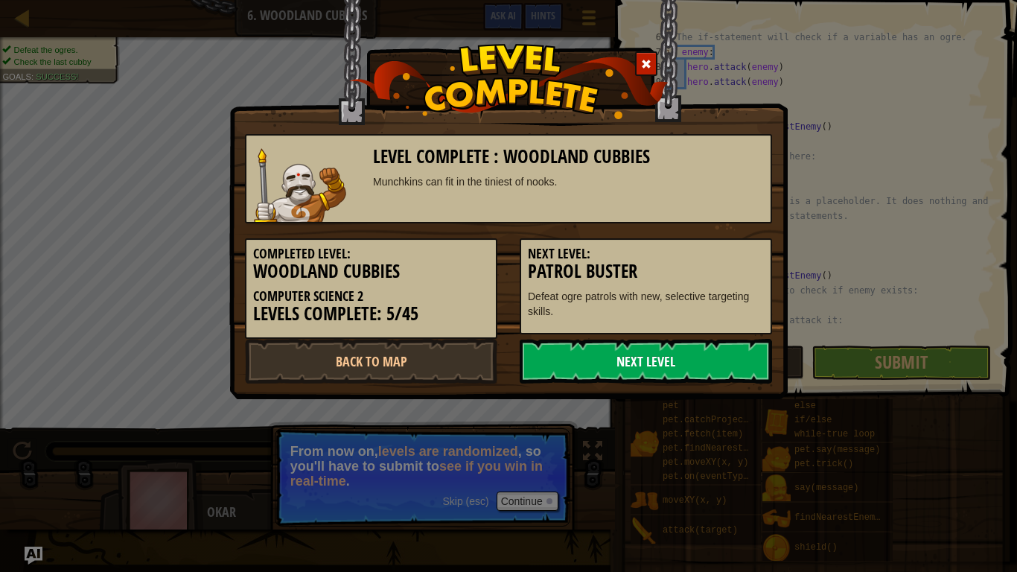
click at [625, 360] on link "Next Level" at bounding box center [646, 361] width 252 height 45
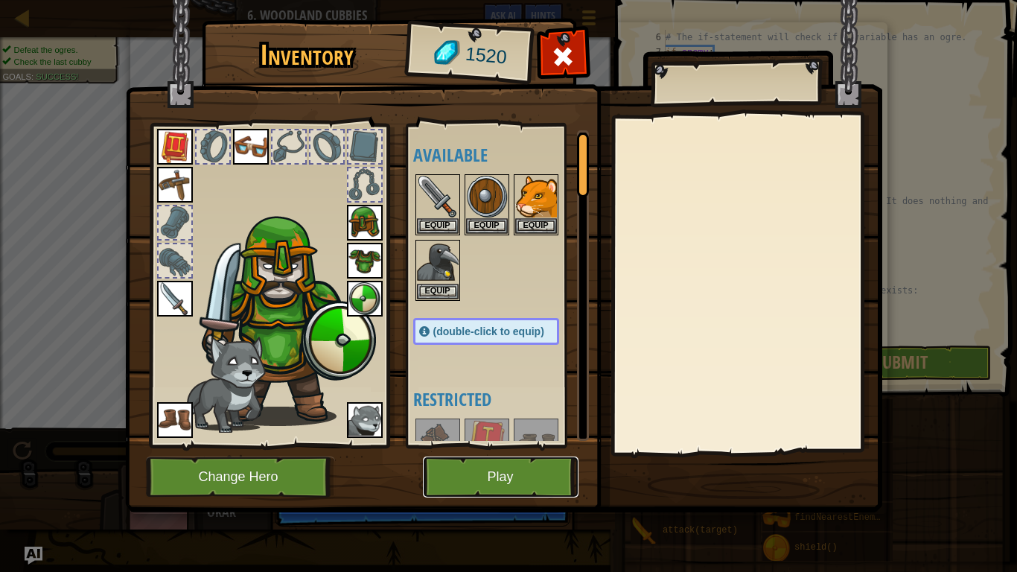
click at [485, 473] on button "Play" at bounding box center [501, 476] width 156 height 41
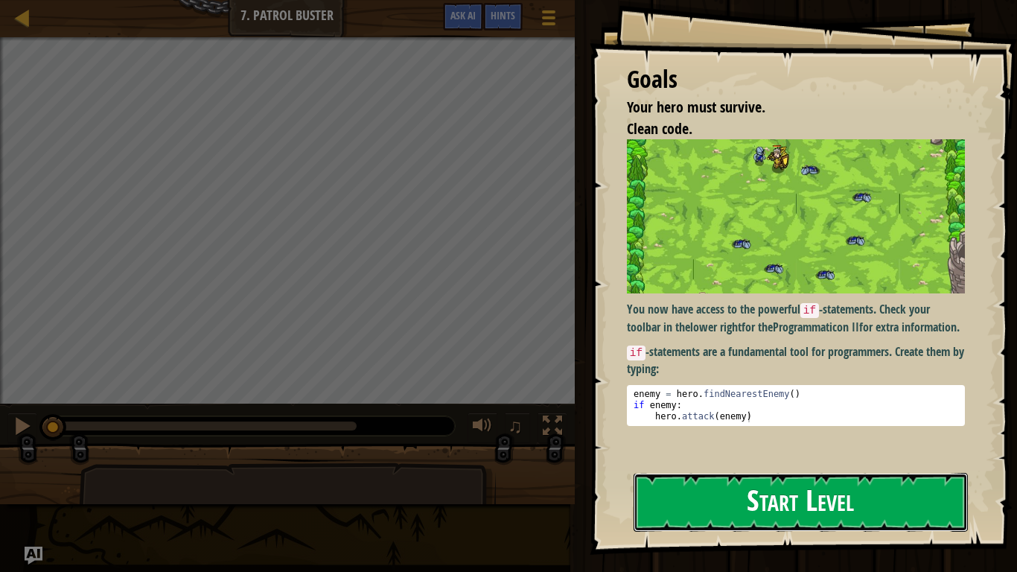
click at [747, 492] on button "Start Level" at bounding box center [800, 502] width 334 height 59
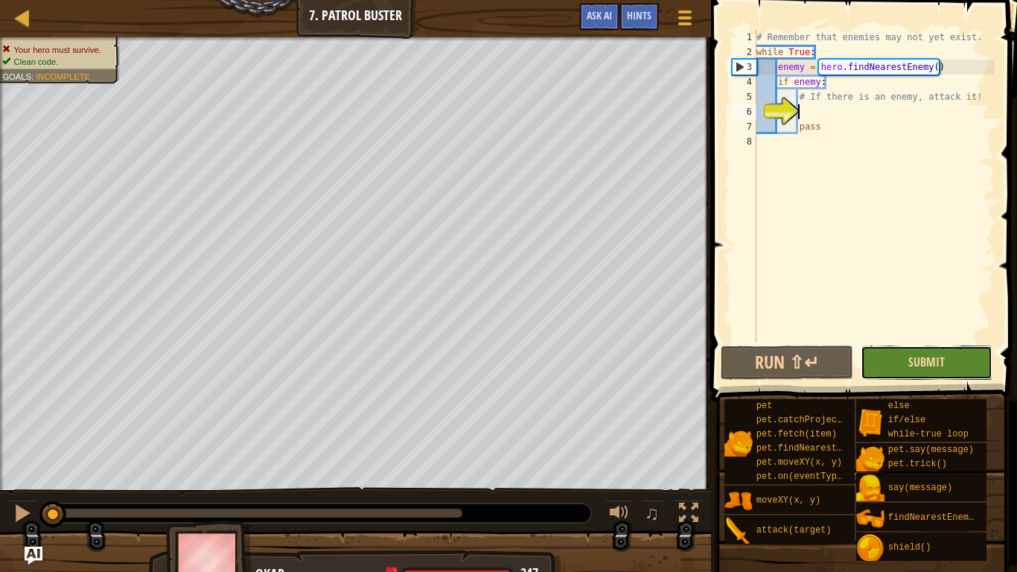
click at [935, 368] on span "Submit" at bounding box center [926, 362] width 36 height 16
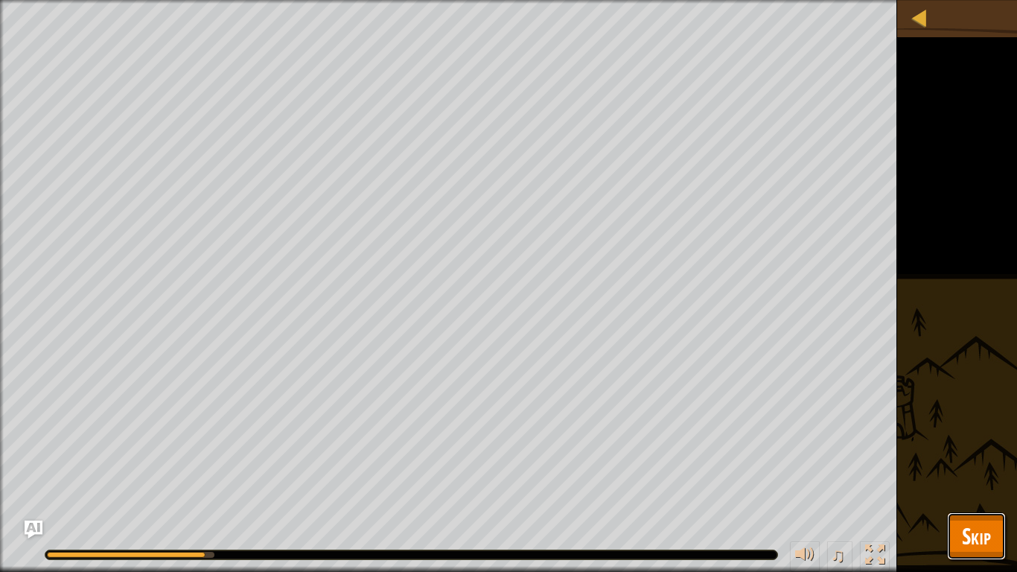
click at [979, 523] on span "Skip" at bounding box center [976, 535] width 29 height 31
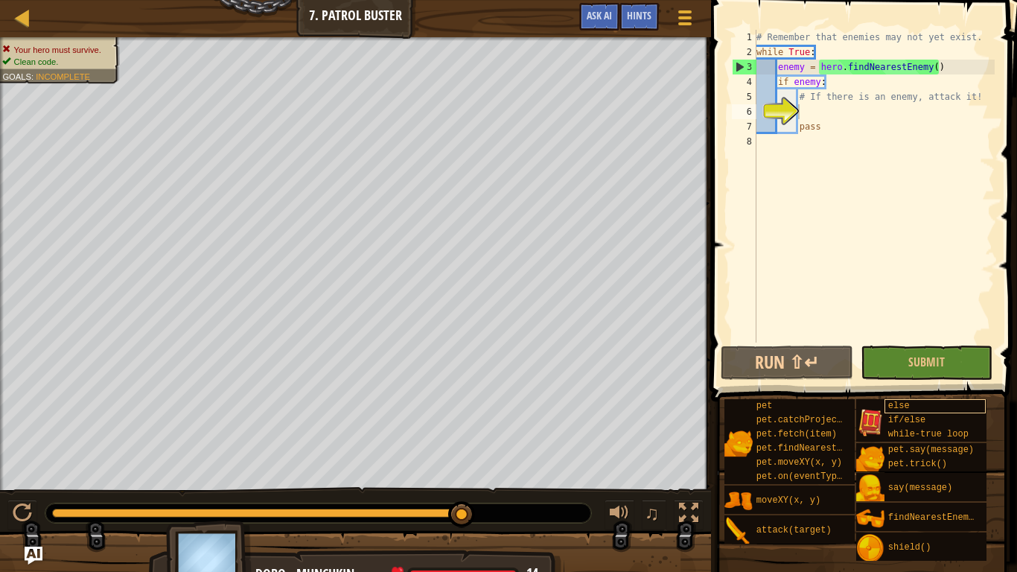
click at [908, 400] on span "else" at bounding box center [899, 405] width 22 height 10
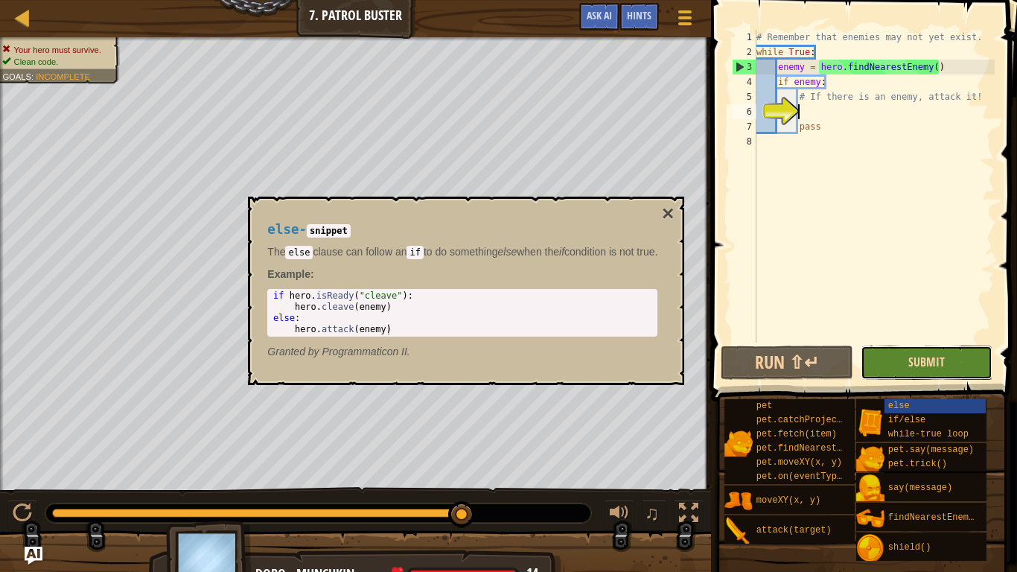
click at [925, 359] on span "Submit" at bounding box center [926, 362] width 36 height 16
click at [976, 318] on div "# Remember that enemies may not yet exist. while True : enemy = hero . findNear…" at bounding box center [873, 201] width 241 height 342
click at [756, 104] on div "6" at bounding box center [744, 111] width 25 height 15
type textarea "# If there is an enemy, attack it!"
type textarea "h"
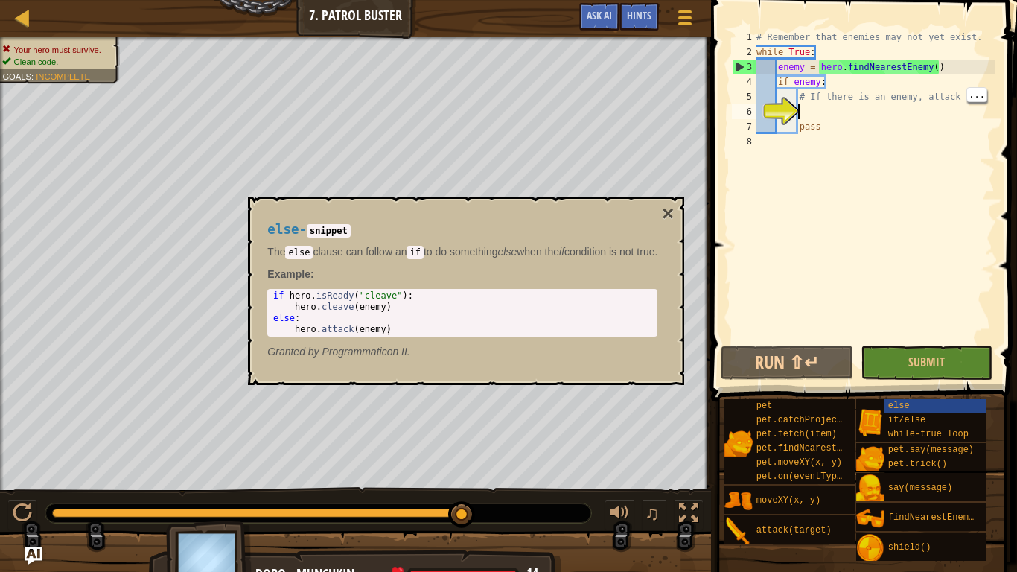
scroll to position [7, 6]
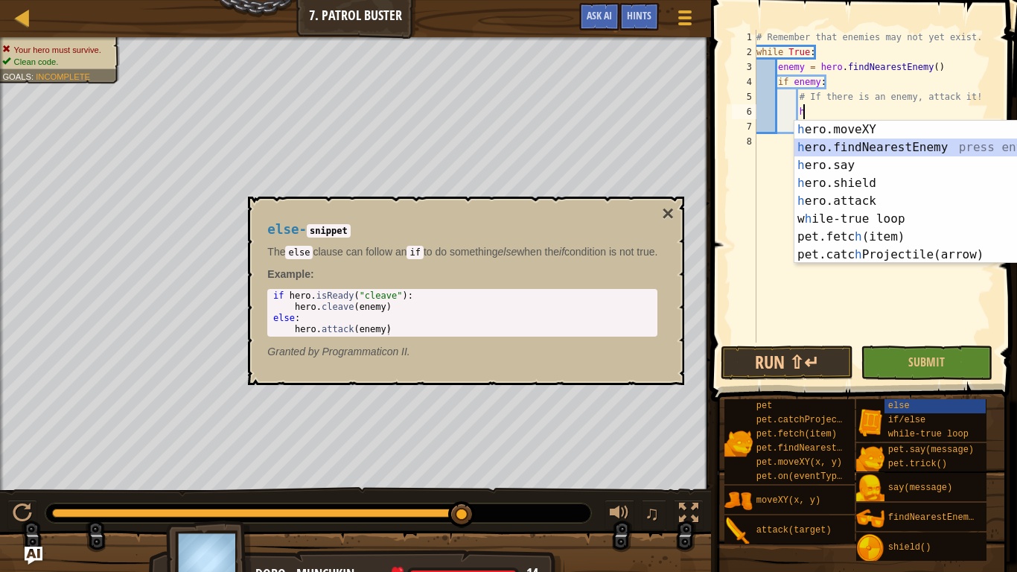
click at [894, 150] on div "h ero.moveXY press enter h ero.findNearestEnemy press enter h ero.say press ent…" at bounding box center [934, 210] width 281 height 179
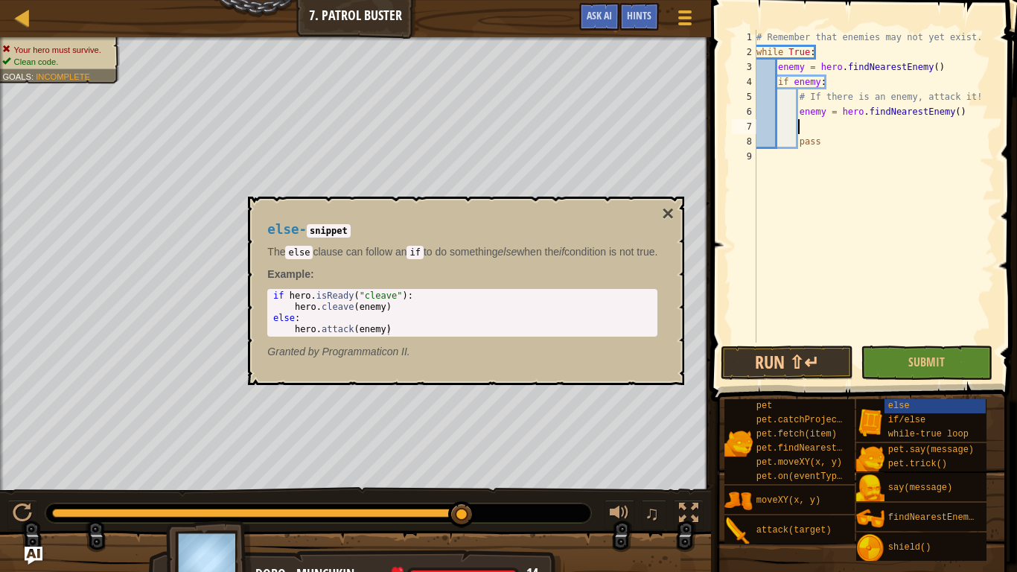
click at [859, 141] on div "# Remember that enemies may not yet exist. while True : enemy = hero . findNear…" at bounding box center [873, 201] width 241 height 342
type textarea "pass"
click at [800, 127] on div "# Remember that enemies may not yet exist. while True : enemy = hero . findNear…" at bounding box center [873, 201] width 241 height 342
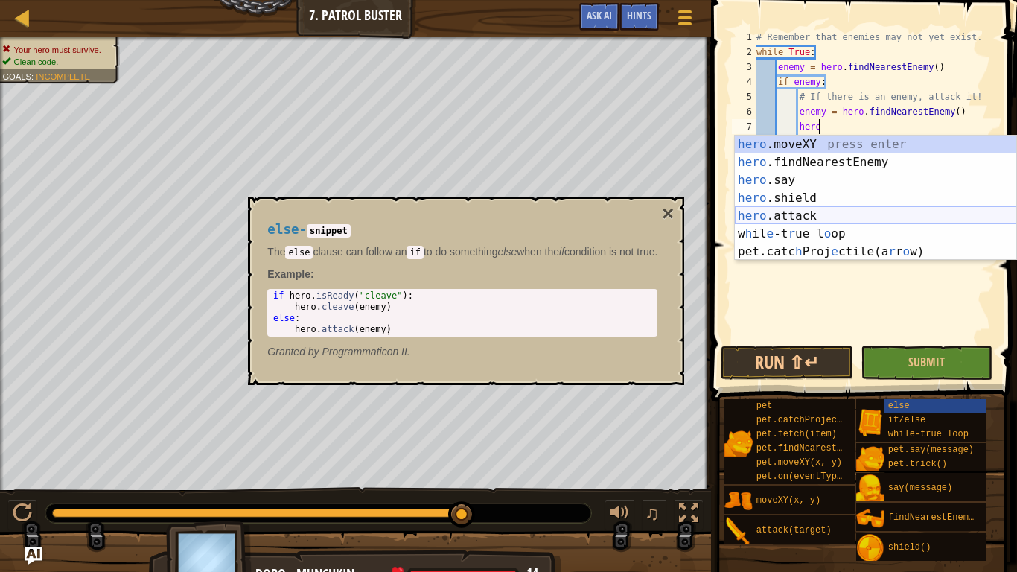
click at [829, 220] on div "hero .moveXY press enter hero .findNearestEnemy press enter hero .say press ent…" at bounding box center [875, 215] width 281 height 161
type textarea "hero.attack(enemy)"
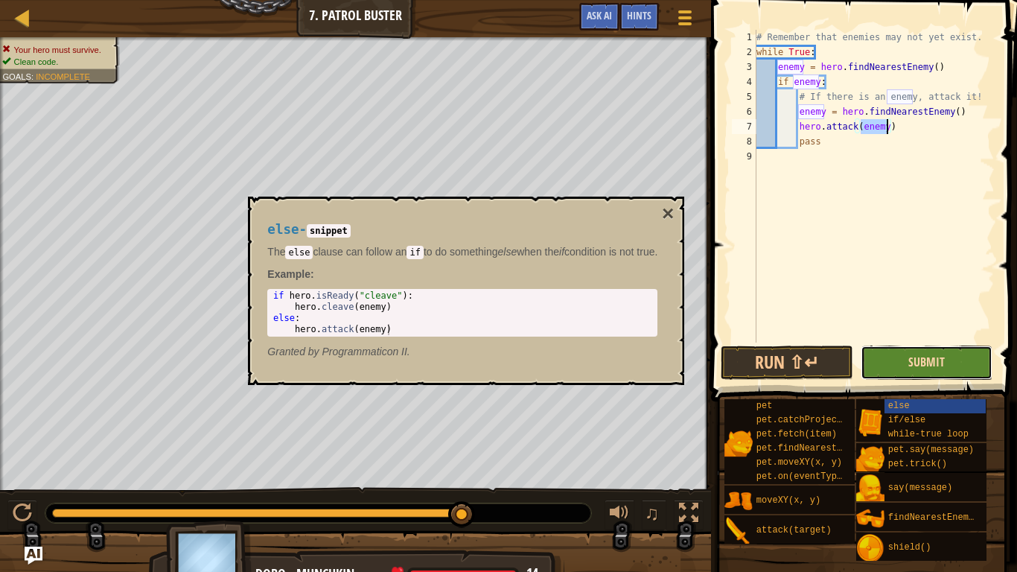
click at [913, 355] on span "Submit" at bounding box center [926, 362] width 36 height 16
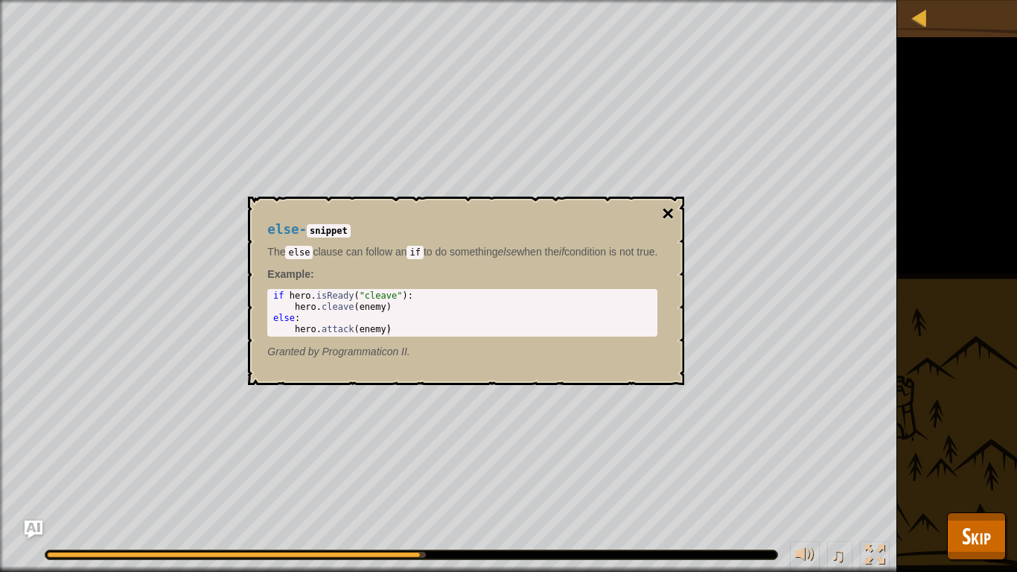
click at [674, 215] on button "×" at bounding box center [668, 213] width 12 height 21
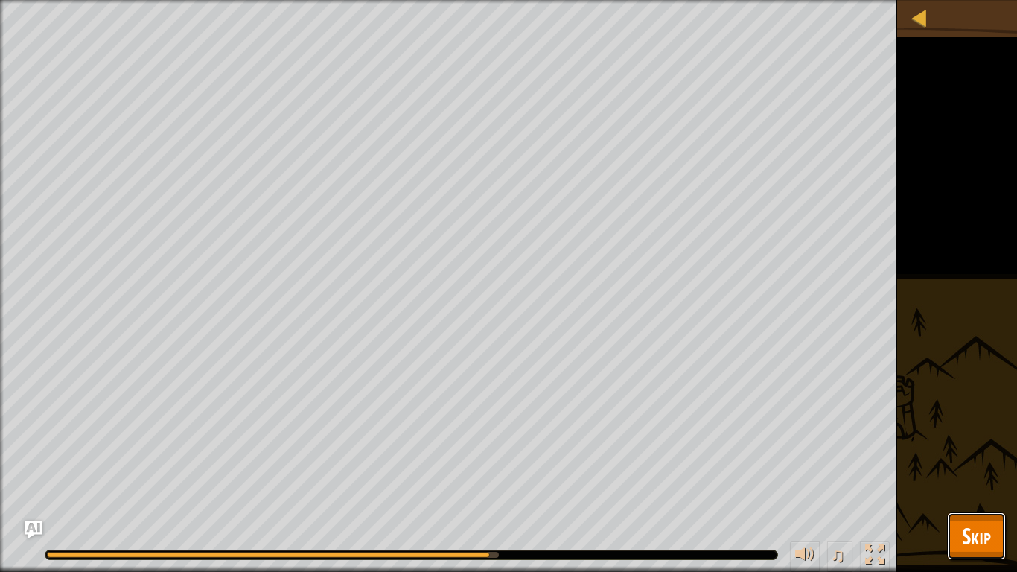
click at [962, 529] on span "Skip" at bounding box center [976, 535] width 29 height 31
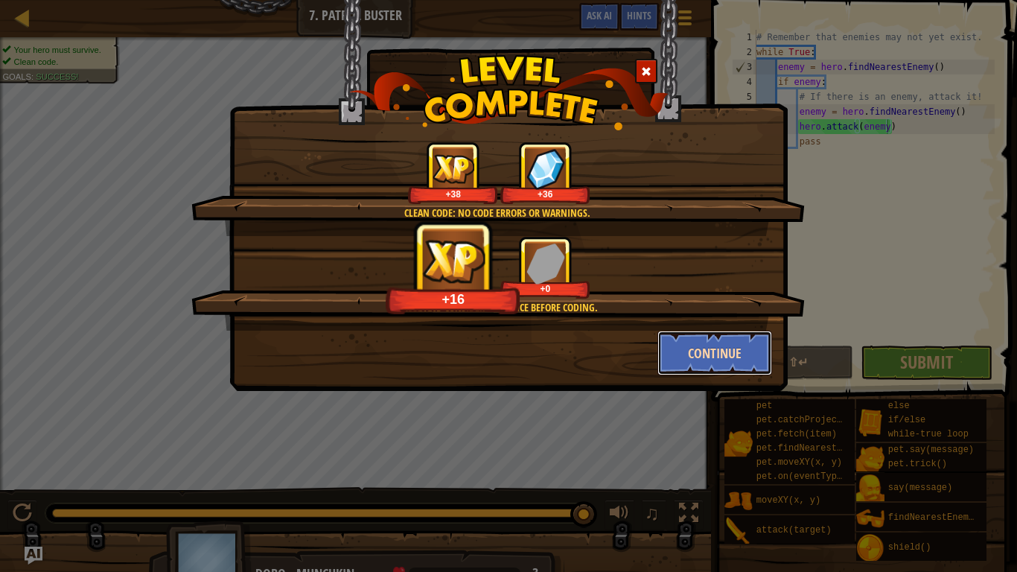
click at [771, 363] on button "Continue" at bounding box center [714, 353] width 115 height 45
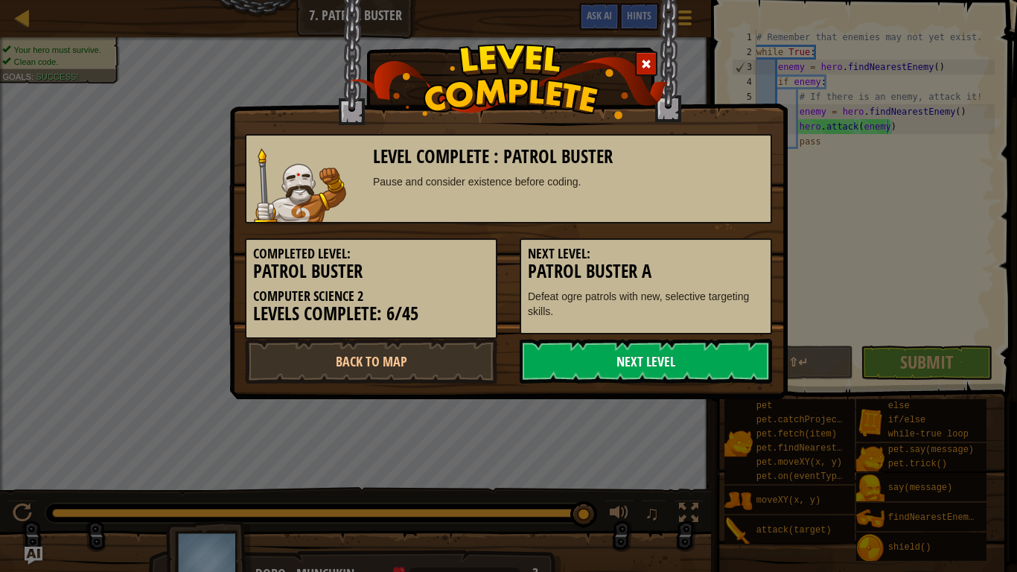
click at [667, 363] on link "Next Level" at bounding box center [646, 361] width 252 height 45
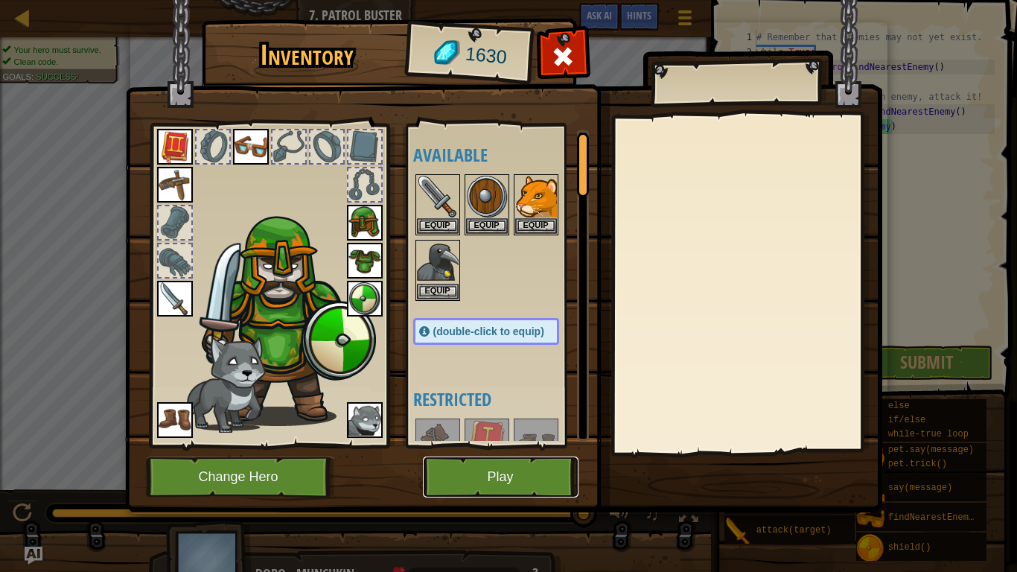
click at [488, 478] on button "Play" at bounding box center [501, 476] width 156 height 41
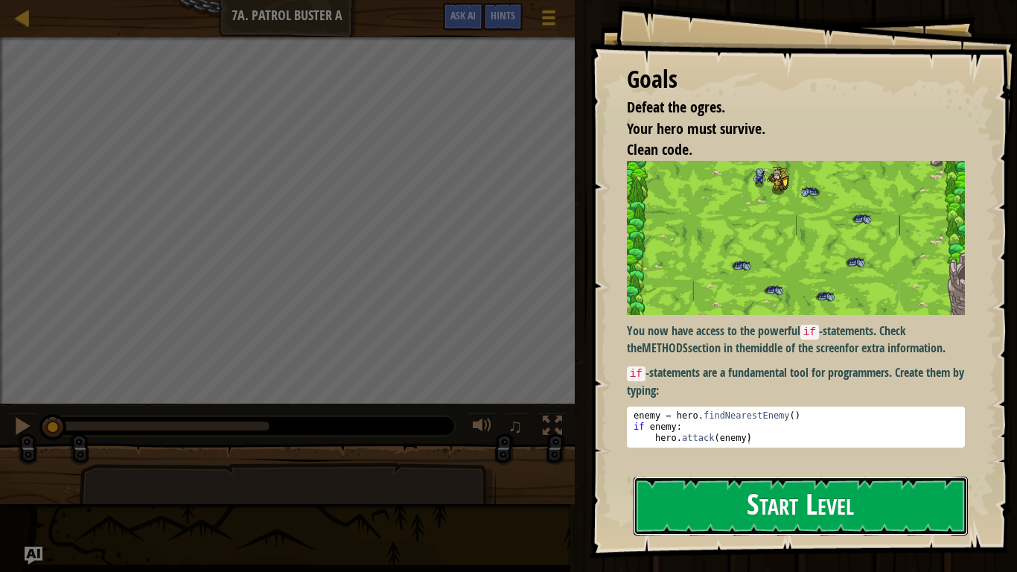
click at [796, 508] on button "Start Level" at bounding box center [800, 505] width 334 height 59
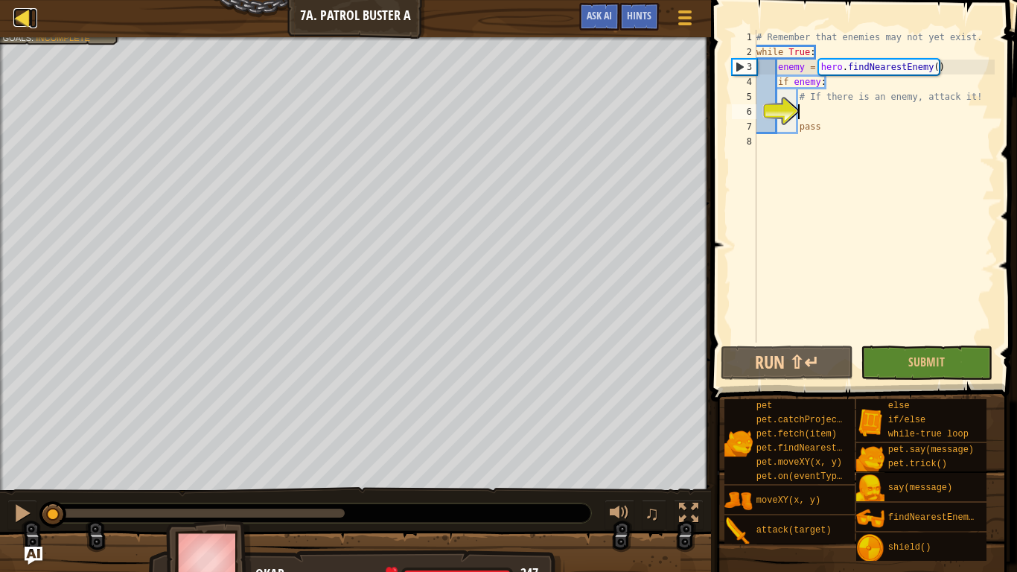
click at [25, 13] on div at bounding box center [22, 17] width 19 height 19
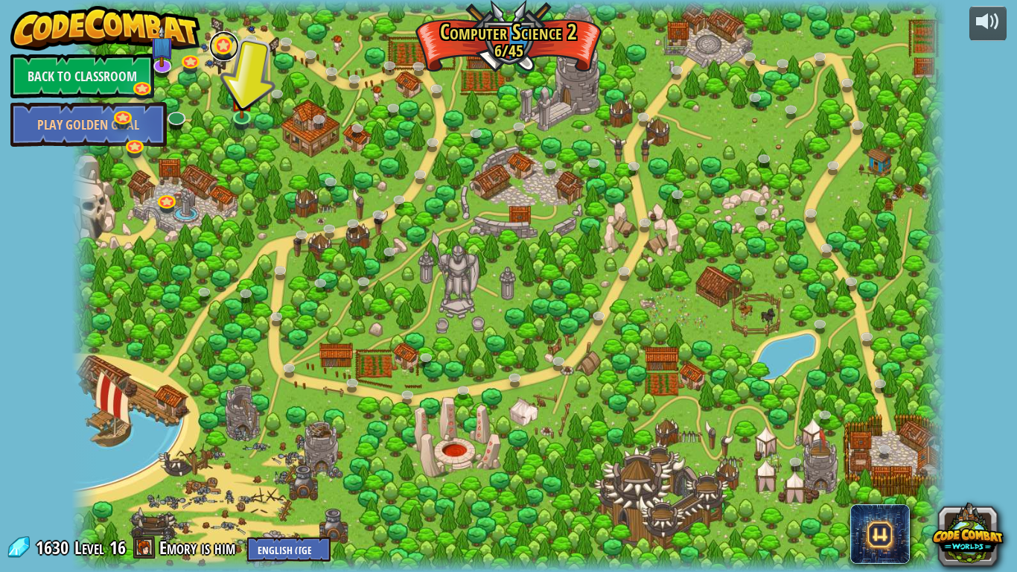
click at [226, 45] on link at bounding box center [224, 46] width 30 height 30
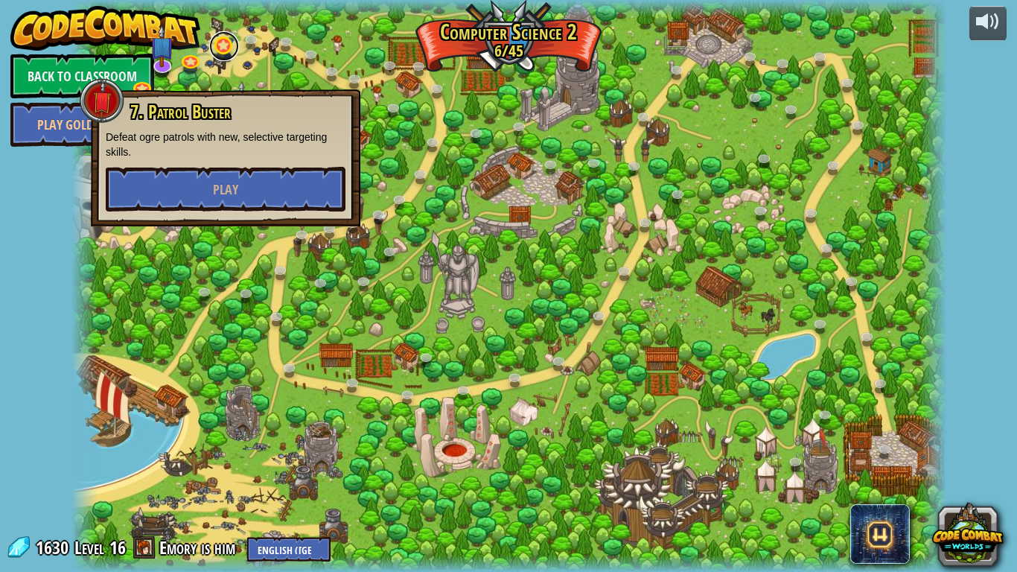
click at [223, 48] on link at bounding box center [224, 46] width 30 height 30
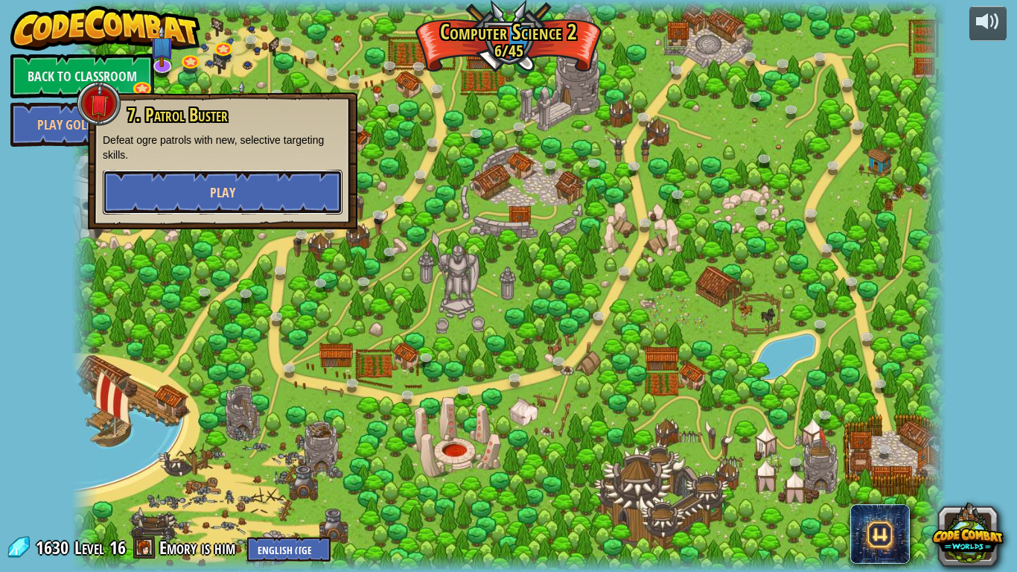
click at [206, 201] on button "Play" at bounding box center [223, 192] width 240 height 45
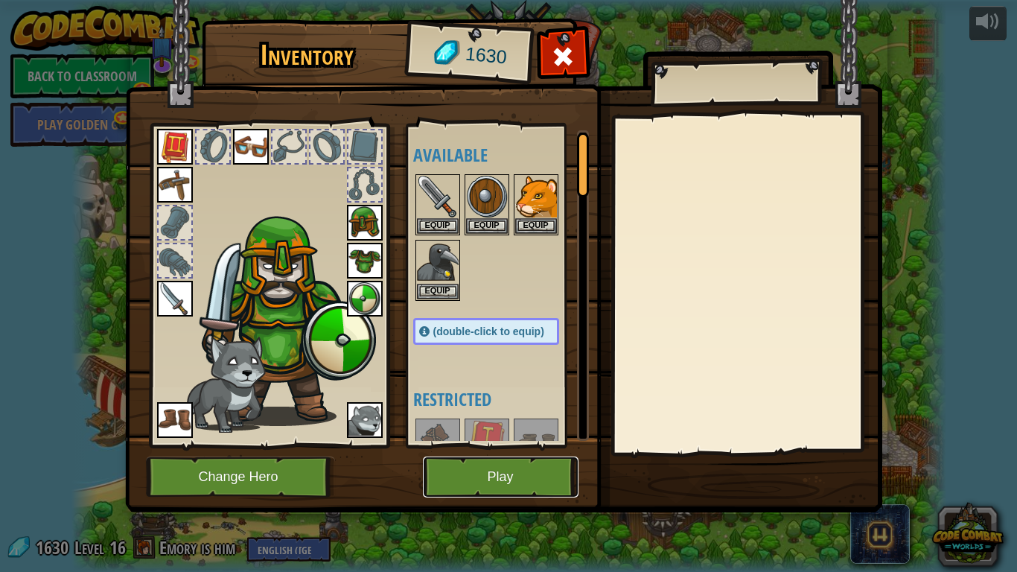
click at [494, 479] on button "Play" at bounding box center [501, 476] width 156 height 41
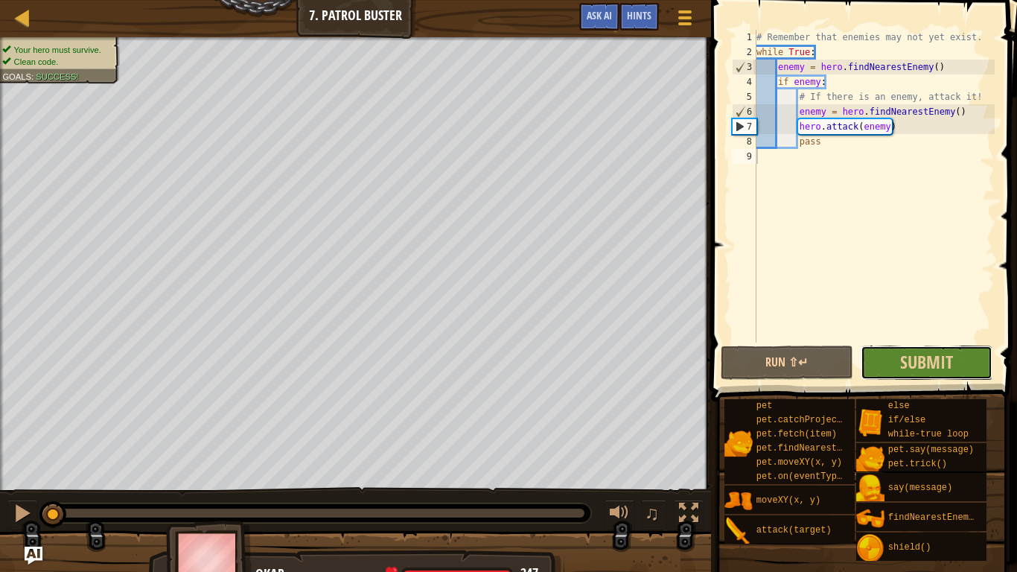
click at [889, 368] on button "Submit" at bounding box center [927, 362] width 133 height 34
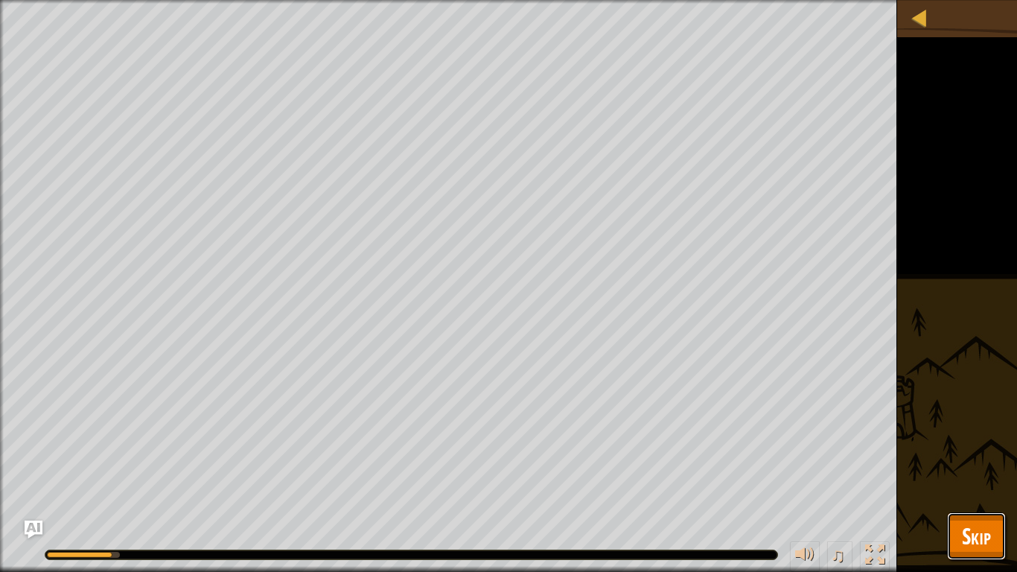
click at [977, 536] on span "Skip" at bounding box center [976, 535] width 29 height 31
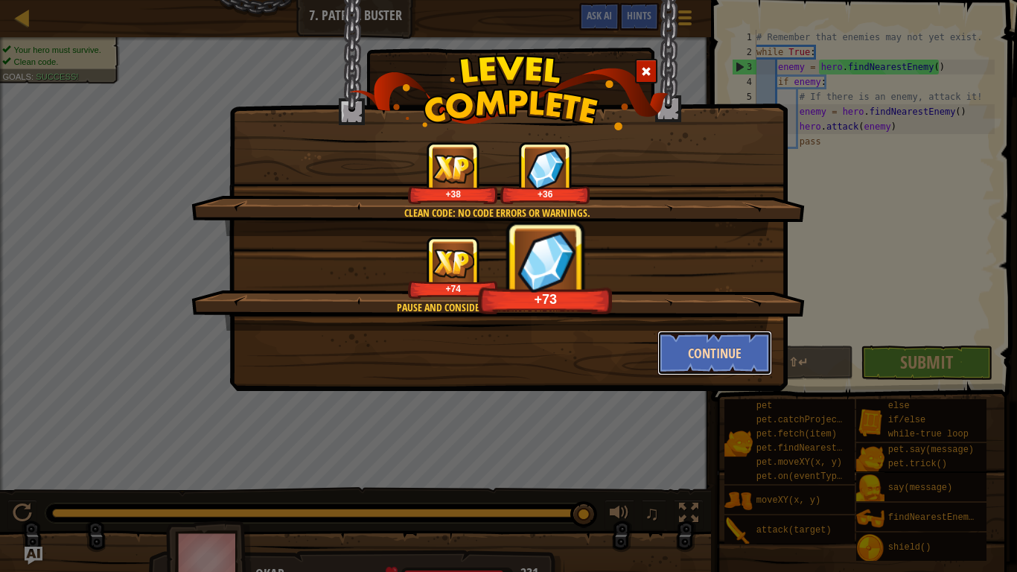
click at [719, 356] on button "Continue" at bounding box center [714, 353] width 115 height 45
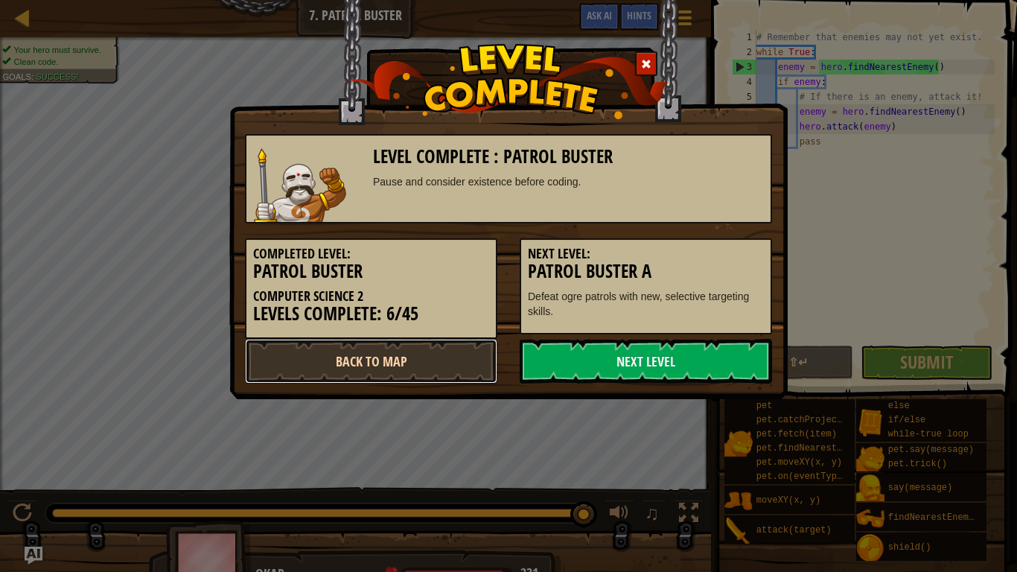
click at [398, 359] on link "Back to Map" at bounding box center [371, 361] width 252 height 45
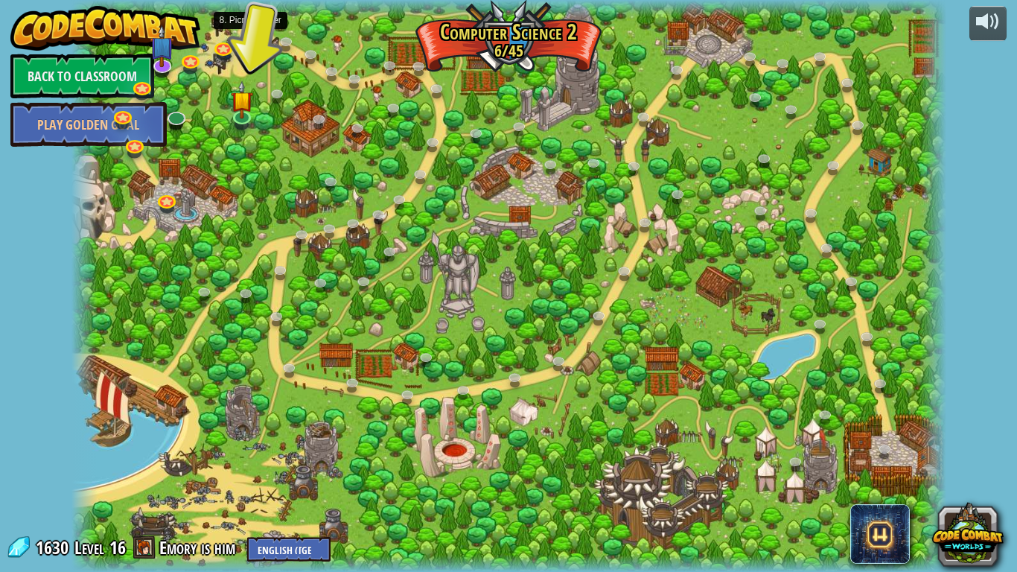
click at [249, 39] on link at bounding box center [254, 42] width 30 height 30
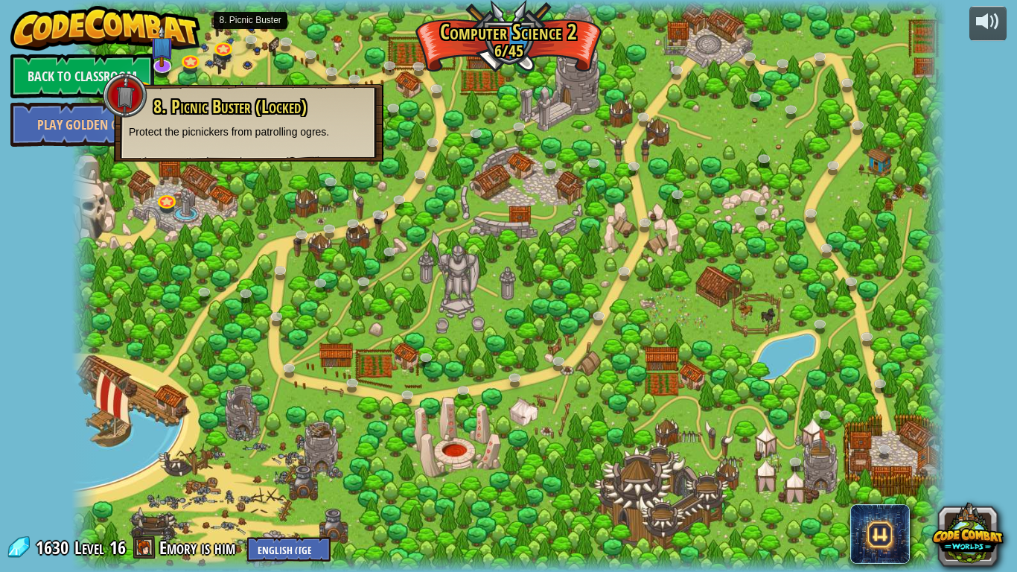
click at [247, 130] on p "Protect the picnickers from patrolling ogres." at bounding box center [249, 131] width 240 height 15
click at [225, 179] on div at bounding box center [508, 286] width 875 height 572
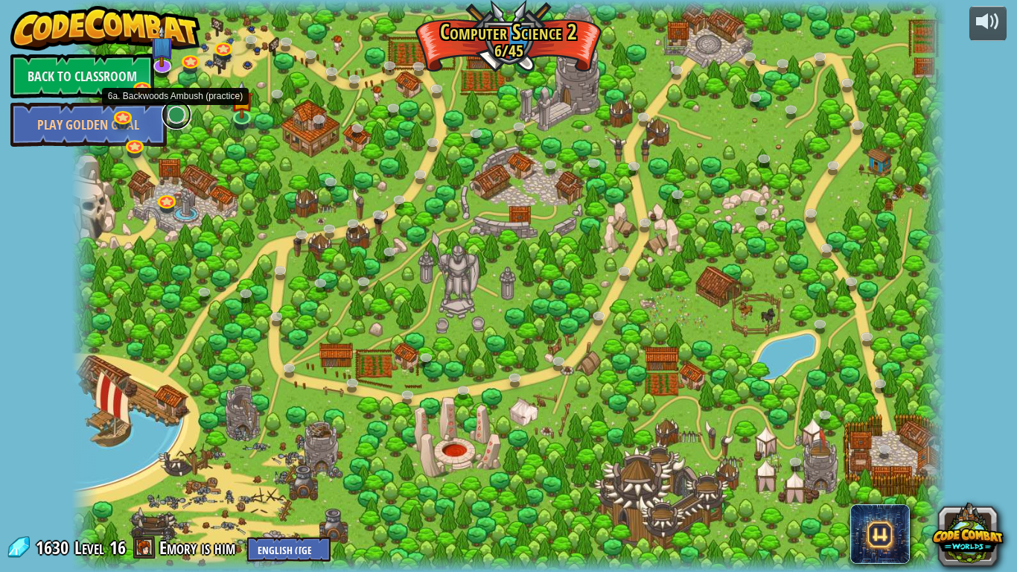
click at [180, 115] on link at bounding box center [177, 115] width 30 height 30
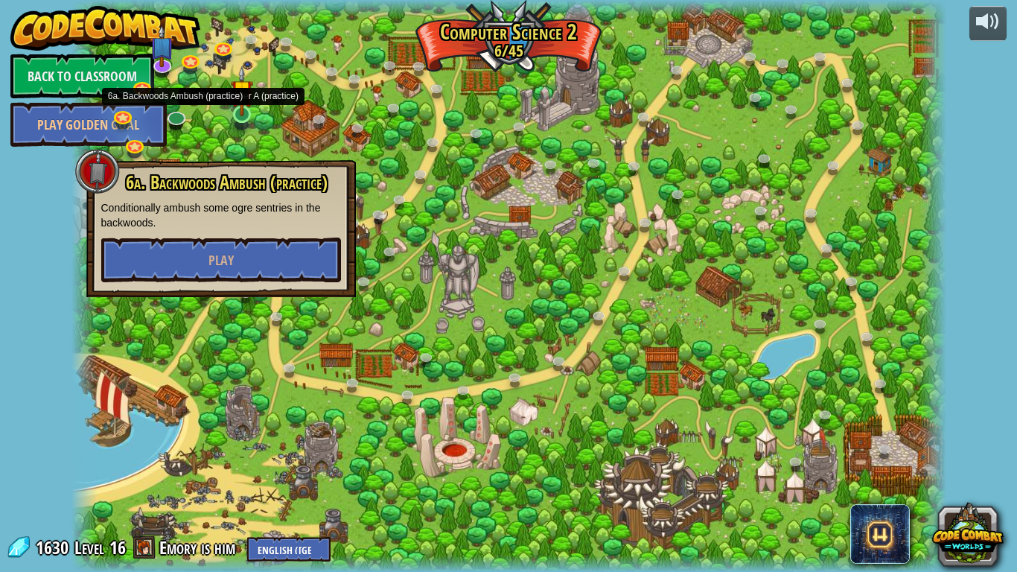
click at [240, 113] on img at bounding box center [242, 91] width 22 height 51
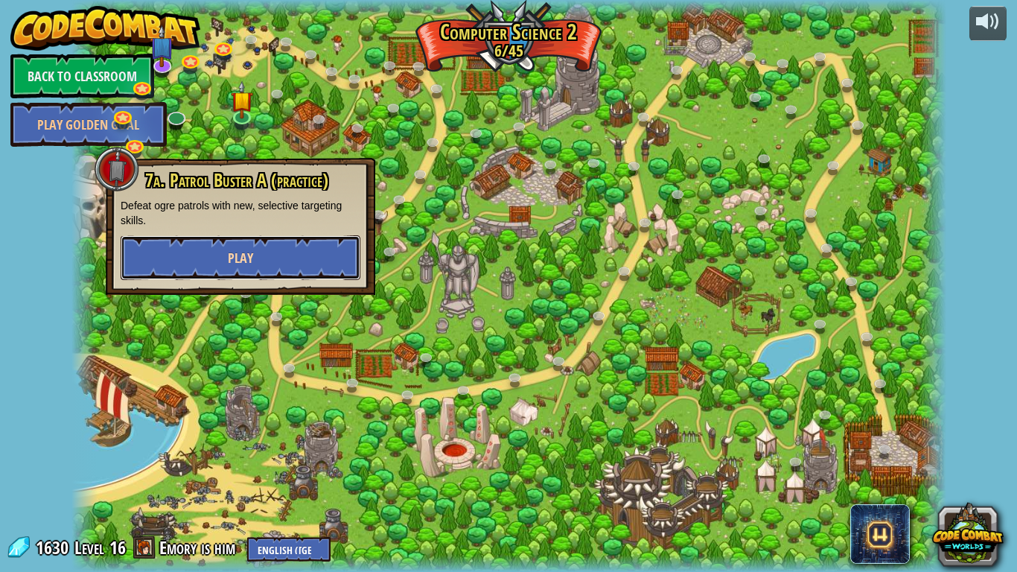
click at [168, 261] on button "Play" at bounding box center [241, 257] width 240 height 45
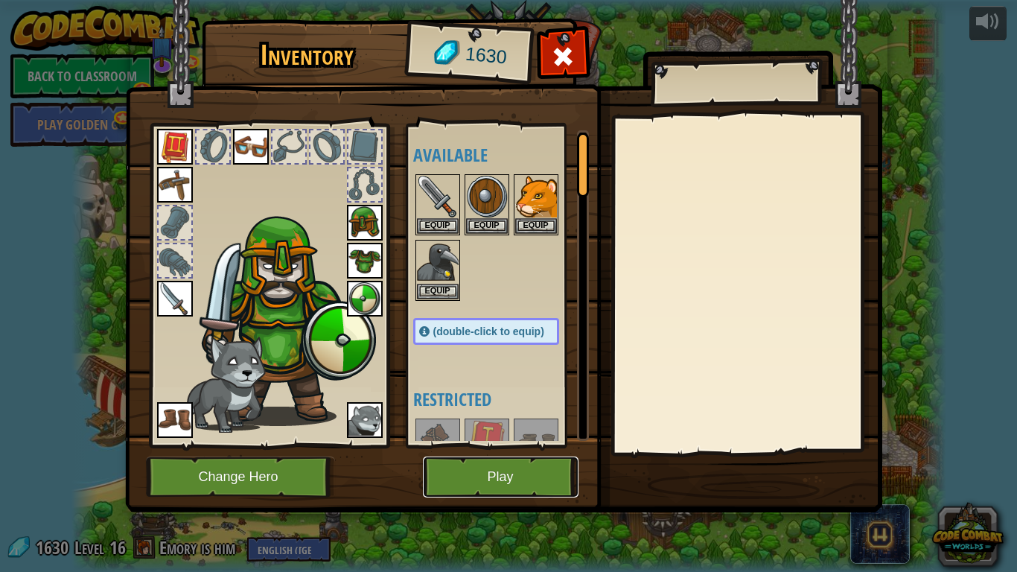
click at [533, 473] on button "Play" at bounding box center [501, 476] width 156 height 41
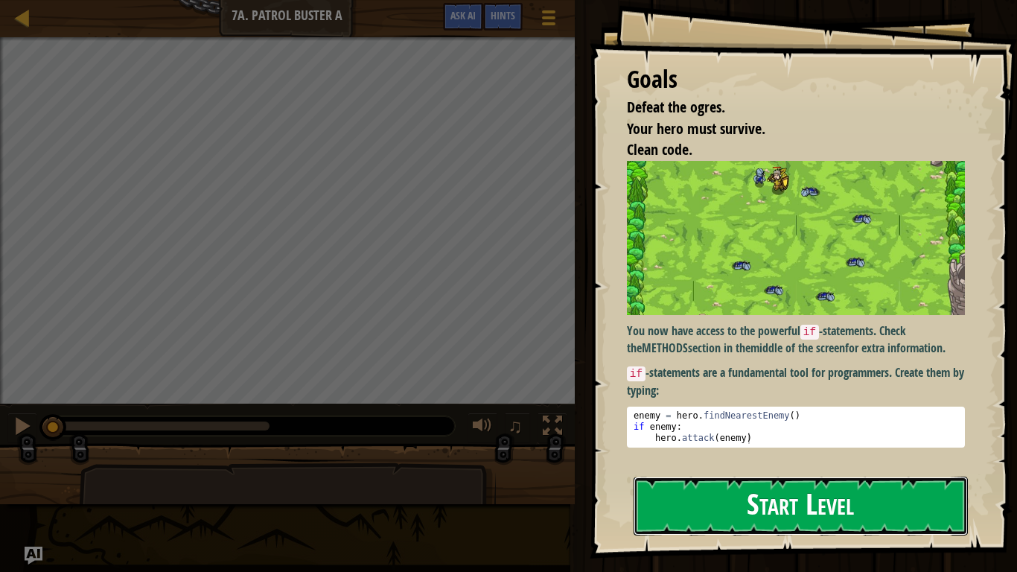
click at [764, 520] on button "Start Level" at bounding box center [800, 505] width 334 height 59
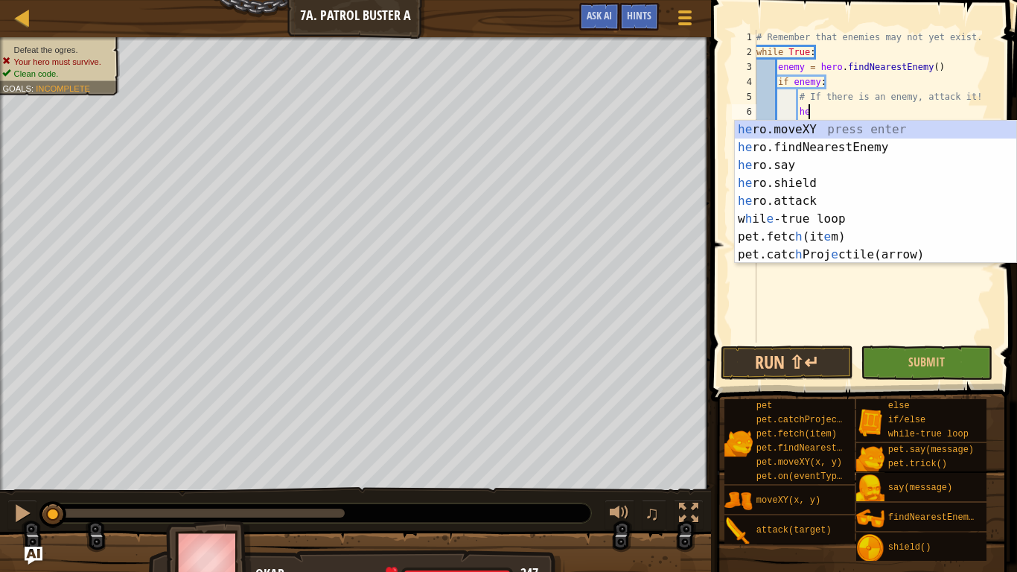
scroll to position [7, 7]
click at [815, 199] on div "he ro.moveXY press enter he ro.findNearestEnemy press enter he ro.say press ent…" at bounding box center [875, 210] width 281 height 179
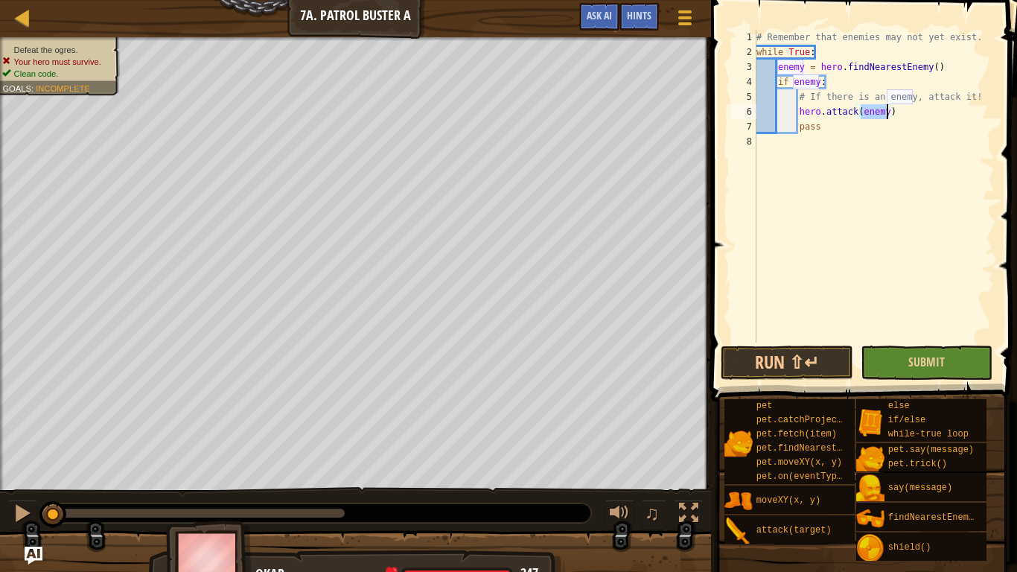
type textarea "hero.attack(enemy)"
click at [925, 374] on button "Submit" at bounding box center [927, 362] width 133 height 34
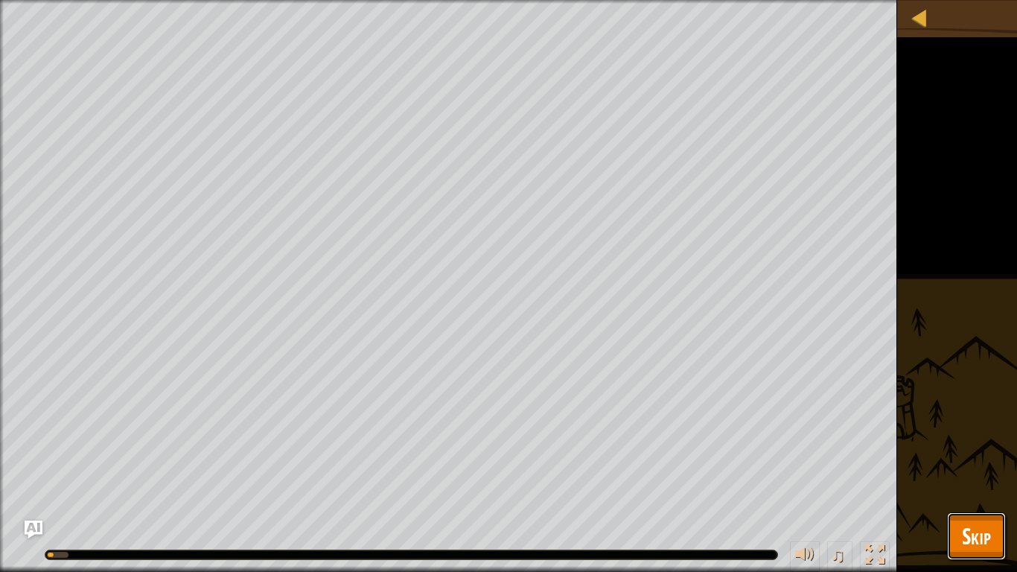
click at [982, 531] on span "Skip" at bounding box center [976, 535] width 29 height 31
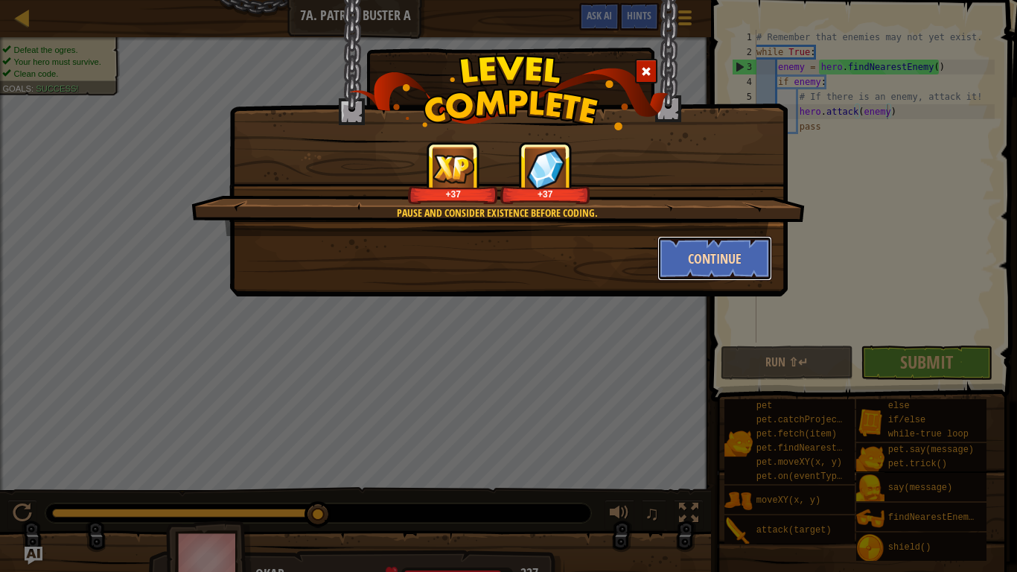
click at [721, 255] on button "Continue" at bounding box center [714, 258] width 115 height 45
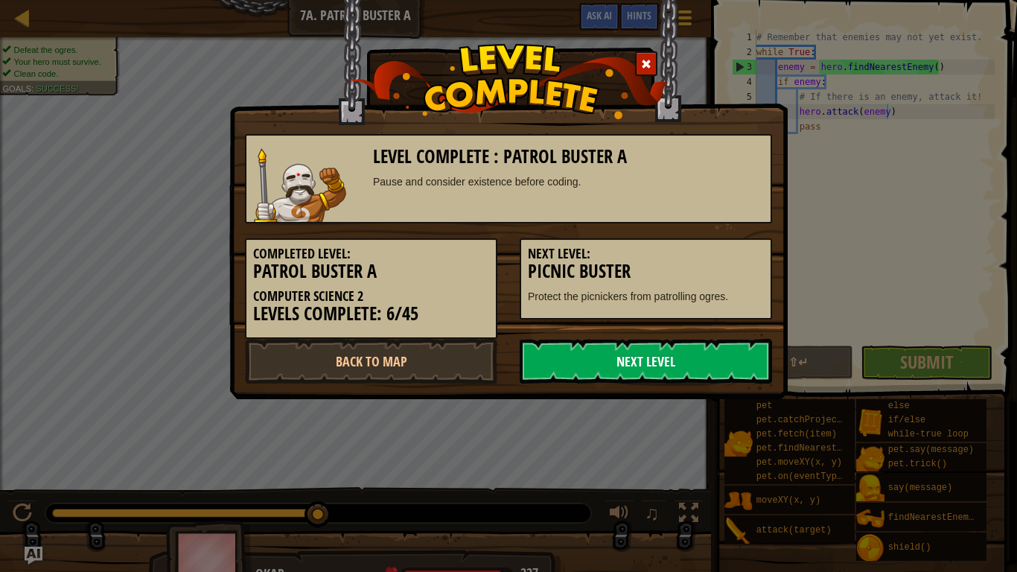
click at [712, 357] on link "Next Level" at bounding box center [646, 361] width 252 height 45
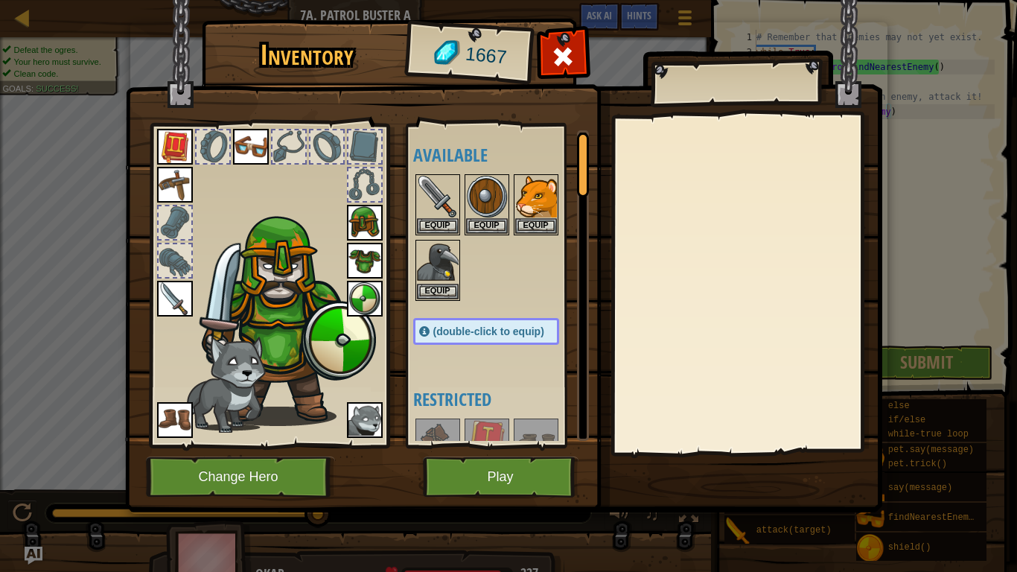
click at [374, 571] on div "Inventory 1667 Available Equip Equip Equip Equip Equip Equip Equip Equip Equip …" at bounding box center [508, 286] width 1017 height 572
drag, startPoint x: 374, startPoint y: 571, endPoint x: 443, endPoint y: 491, distance: 105.5
click at [443, 491] on div "Inventory 1667 Available Equip Equip Equip Equip Equip Equip Equip Equip Equip …" at bounding box center [508, 286] width 1017 height 572
click at [491, 473] on button "Play" at bounding box center [501, 476] width 156 height 41
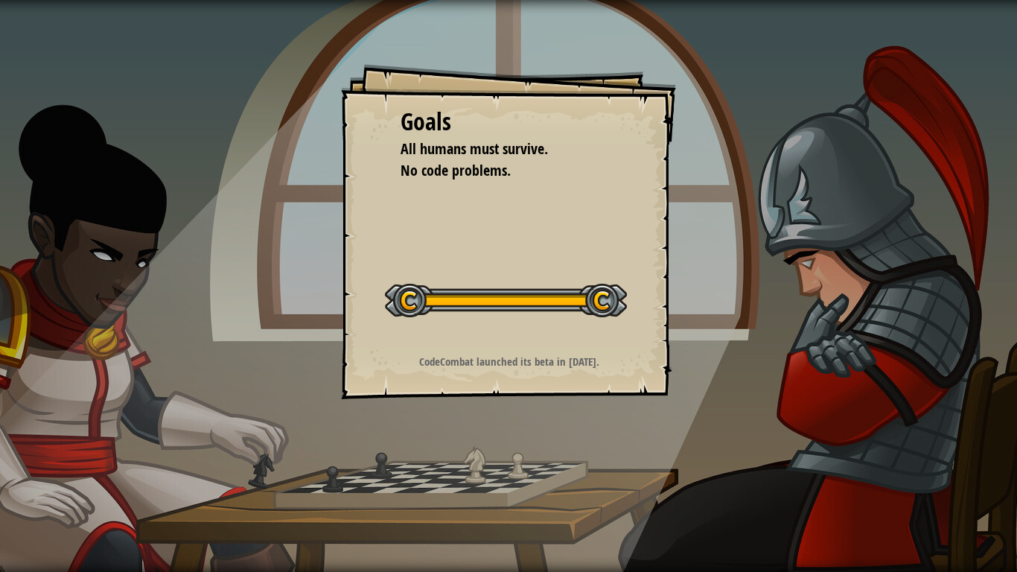
click at [491, 473] on div "Goals All humans must survive. No code problems. Start Level Error loading from…" at bounding box center [508, 286] width 1017 height 572
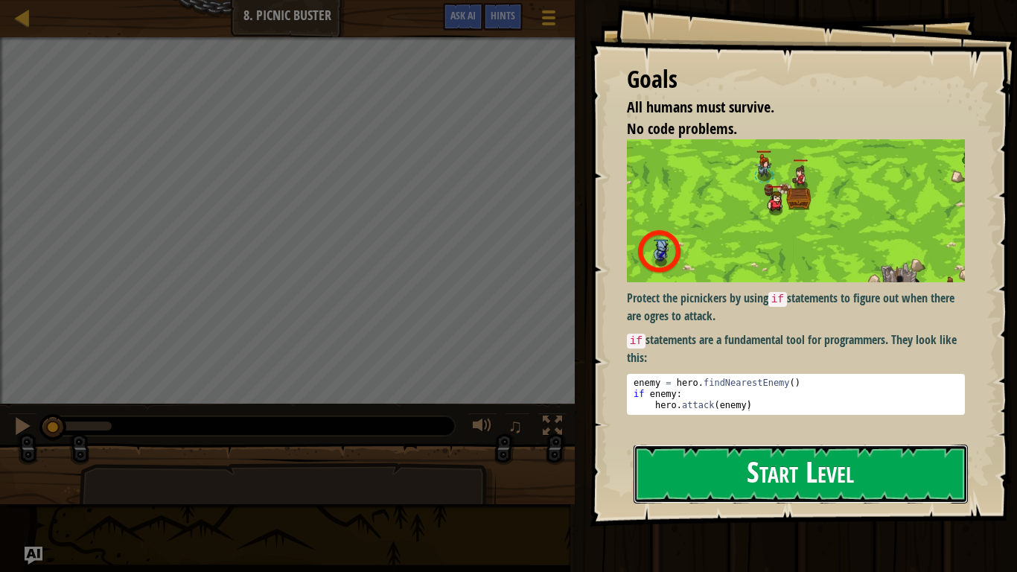
click at [697, 477] on button "Start Level" at bounding box center [800, 473] width 334 height 59
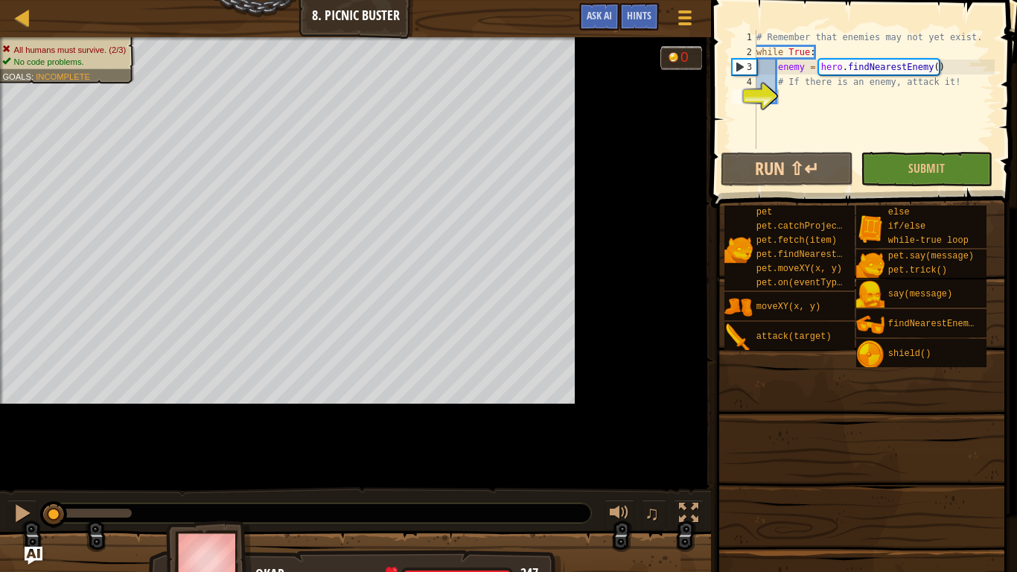
click at [724, 416] on div "pet pet.catchProjectile(arrow) pet.fetch(item) pet.findNearestByType(type) pet.…" at bounding box center [865, 359] width 283 height 309
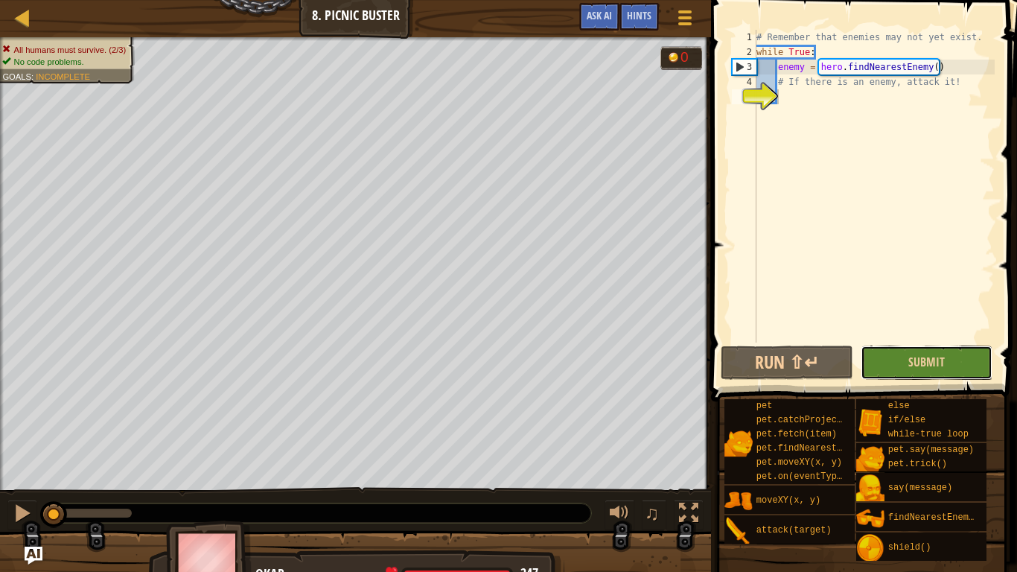
click at [884, 366] on button "Submit" at bounding box center [927, 362] width 133 height 34
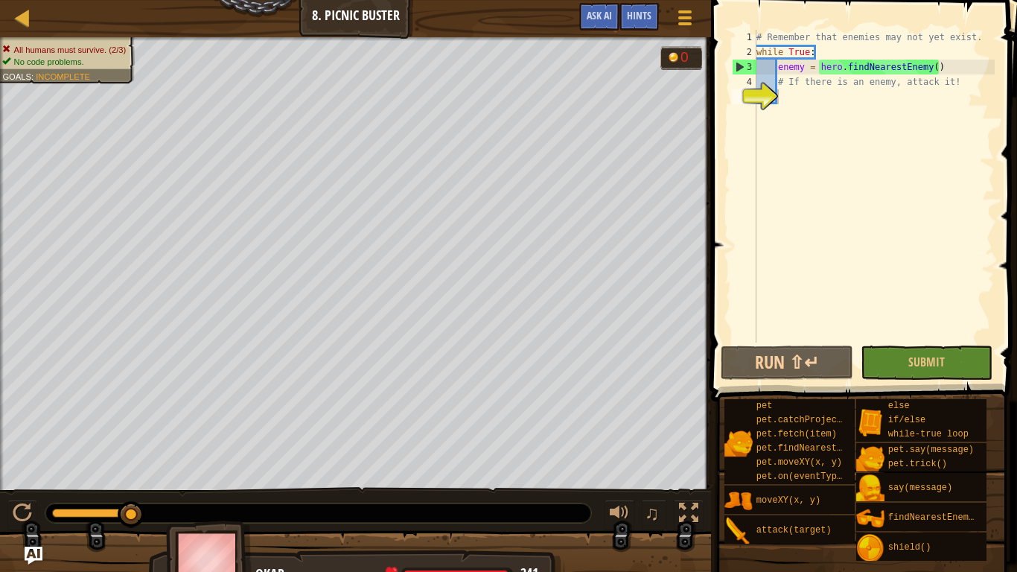
click at [801, 98] on div "# Remember that enemies may not yet exist. while True : enemy = hero . findNear…" at bounding box center [873, 201] width 241 height 342
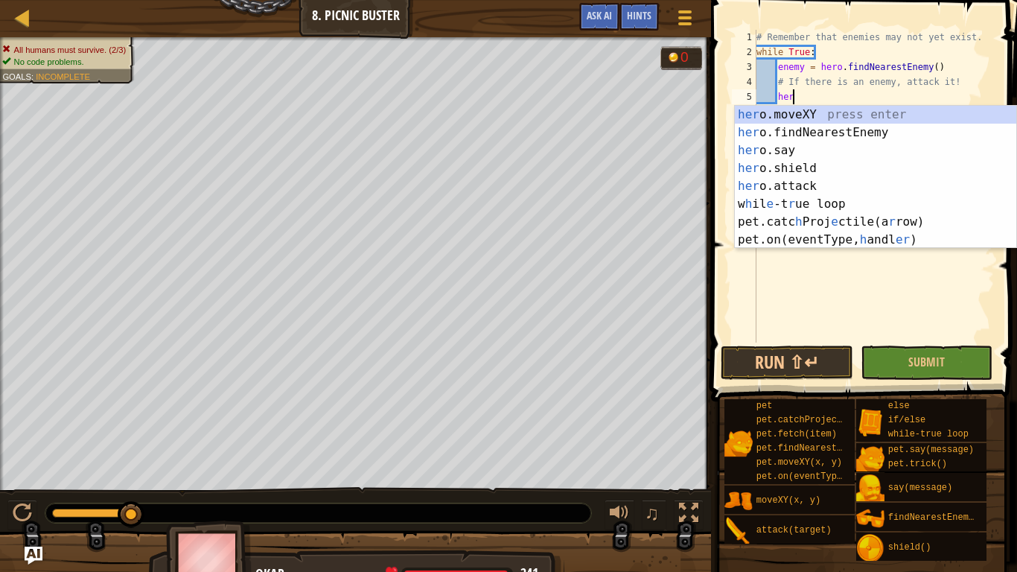
scroll to position [7, 4]
click at [826, 188] on div "he ro.moveXY press enter he ro.findNearestEnemy press enter he ro.say press ent…" at bounding box center [875, 195] width 281 height 179
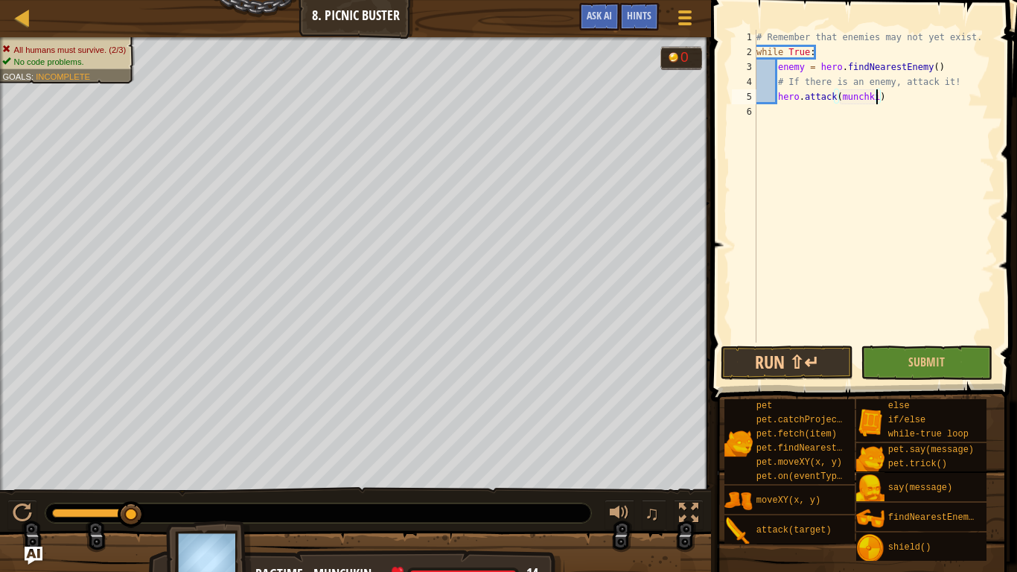
scroll to position [7, 18]
type textarea "hero.attack(munchkin)"
click at [920, 361] on span "Submit" at bounding box center [926, 362] width 36 height 16
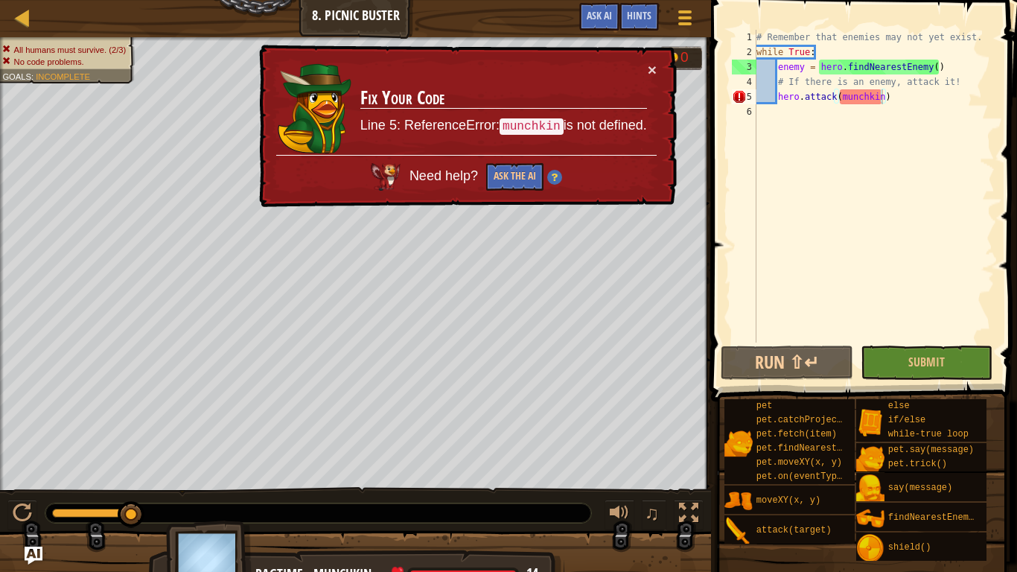
click at [918, 102] on div "# Remember that enemies may not yet exist. while True : enemy = hero . findNear…" at bounding box center [873, 201] width 241 height 342
